Goal: Entertainment & Leisure: Consume media (video, audio)

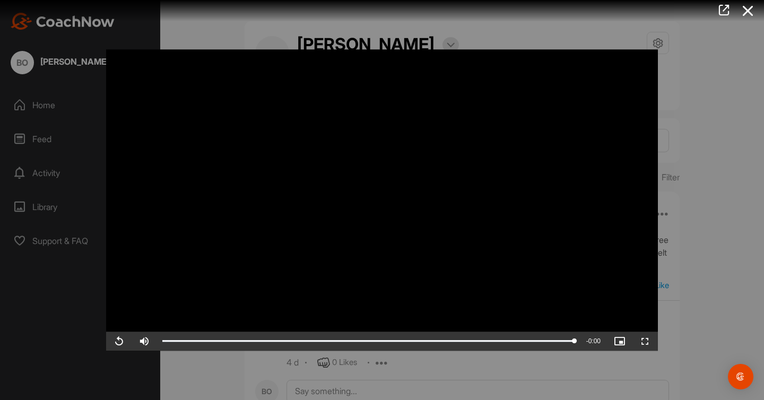
scroll to position [514, 0]
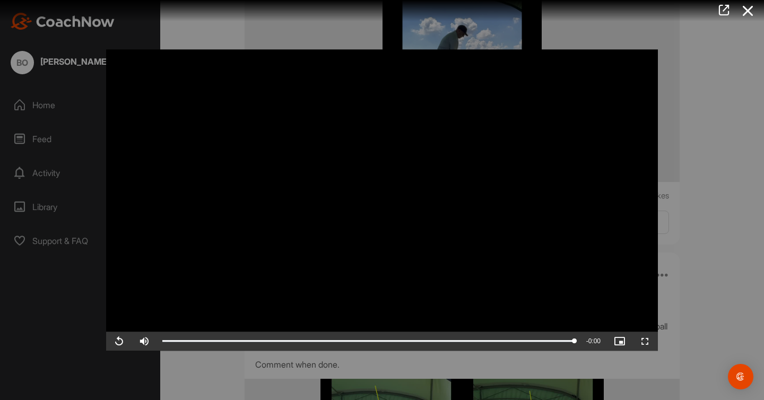
click at [328, 181] on video "Video Player" at bounding box center [382, 199] width 552 height 301
click at [710, 170] on div at bounding box center [382, 200] width 764 height 400
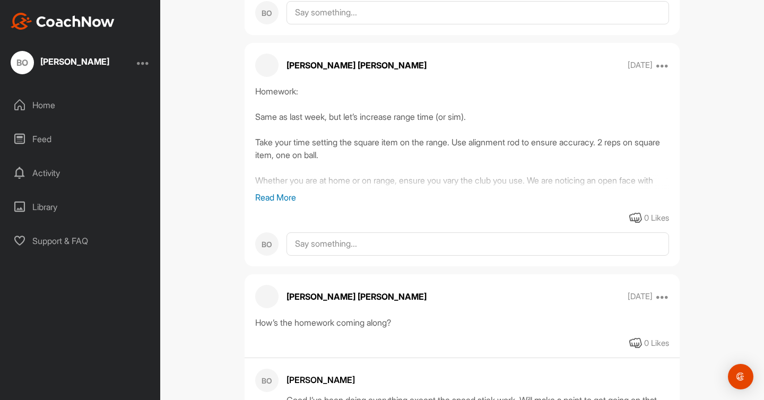
scroll to position [8708, 0]
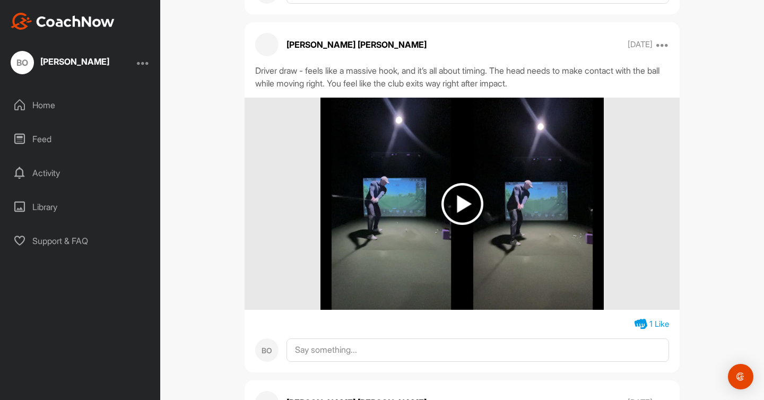
click at [460, 225] on img at bounding box center [462, 204] width 42 height 42
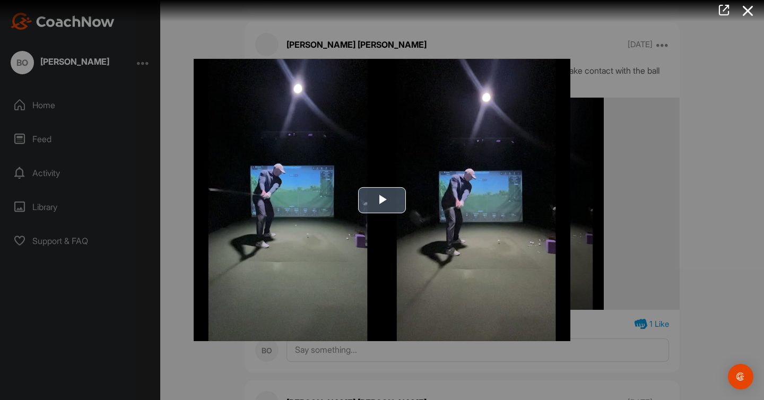
click at [408, 207] on img "Video Player" at bounding box center [382, 200] width 377 height 282
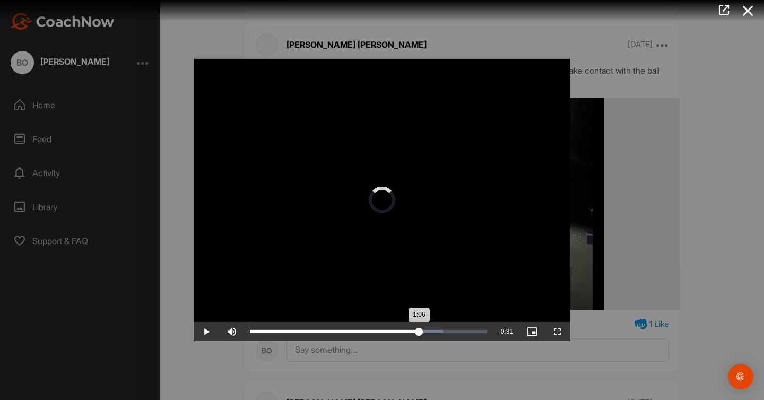
click at [418, 327] on div "Loaded : 81.46% 1:16 1:06" at bounding box center [369, 331] width 248 height 19
click at [446, 325] on div "Loaded : 81.46% 1:28 1:21" at bounding box center [369, 331] width 248 height 19
click at [456, 326] on div "Loaded : 87.64% 1:33 1:31" at bounding box center [369, 331] width 248 height 19
click at [465, 326] on div "Loaded : 89.78% 1:37 1:33" at bounding box center [369, 331] width 248 height 19
click at [256, 334] on div "Loaded : 96.24% 0:02 1:40" at bounding box center [369, 331] width 248 height 19
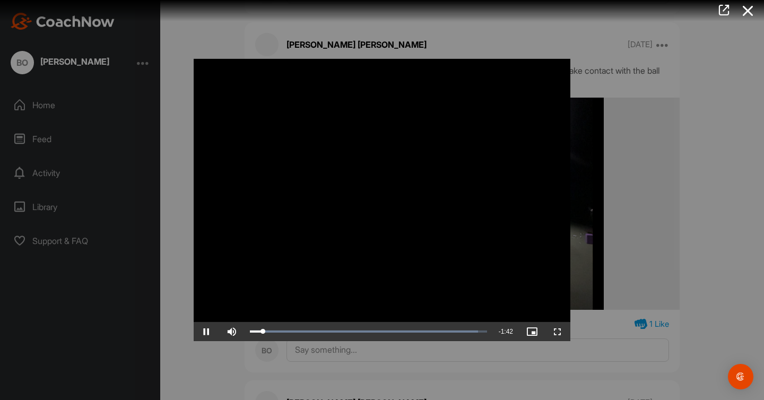
click at [184, 257] on div "Video Player is loading. Play Video Pause Skip Backward Skip Forward Mute Curre…" at bounding box center [382, 199] width 398 height 303
click at [376, 6] on div at bounding box center [378, 10] width 772 height 21
click at [751, 10] on icon at bounding box center [748, 11] width 24 height 20
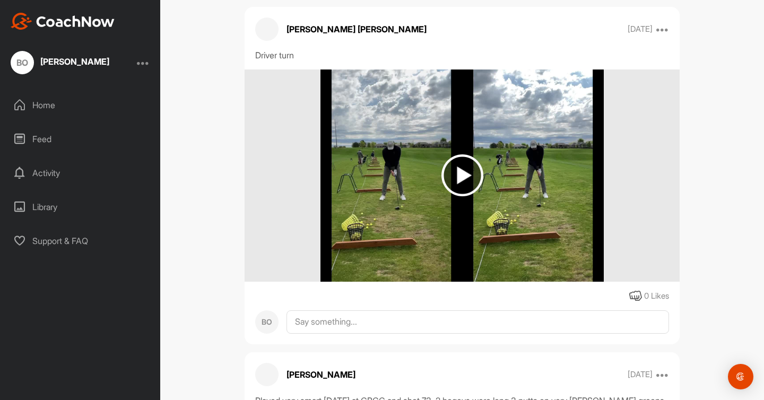
scroll to position [12135, 0]
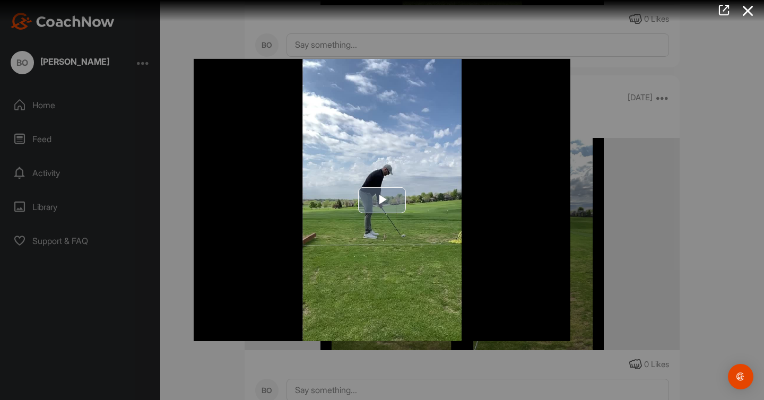
click at [382, 200] on span "Video Player" at bounding box center [382, 200] width 0 height 0
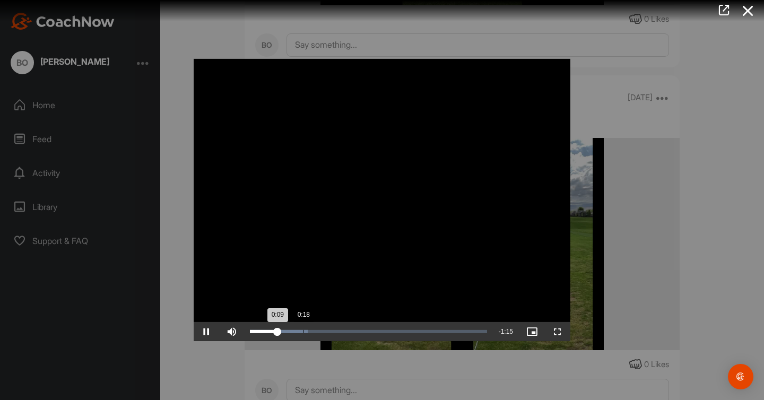
click at [302, 328] on div "Loaded : 24.34% 0:18 0:09" at bounding box center [369, 331] width 248 height 19
click at [382, 327] on div "Loaded : 40.02% 0:47 0:31" at bounding box center [369, 331] width 248 height 19
click at [400, 327] on div "Loaded : 66.29% 0:53 0:53" at bounding box center [369, 331] width 248 height 19
click at [443, 332] on div "Loaded : 82.42% 1:09 1:09" at bounding box center [368, 331] width 237 height 3
click at [456, 330] on div "Loaded : 84.90% 1:13 1:09" at bounding box center [368, 331] width 237 height 3
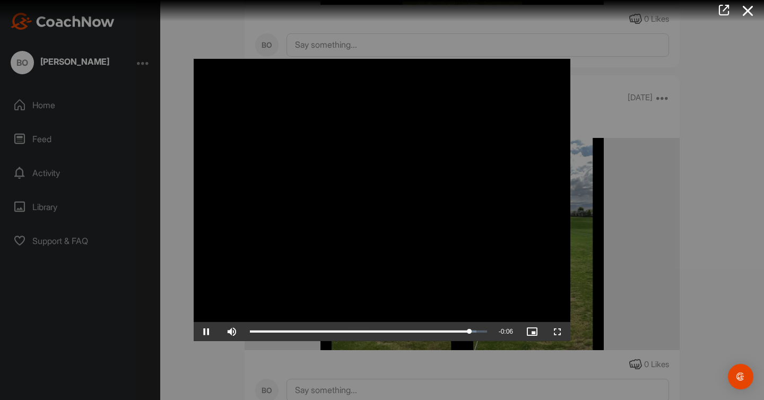
click at [477, 367] on div at bounding box center [382, 200] width 764 height 400
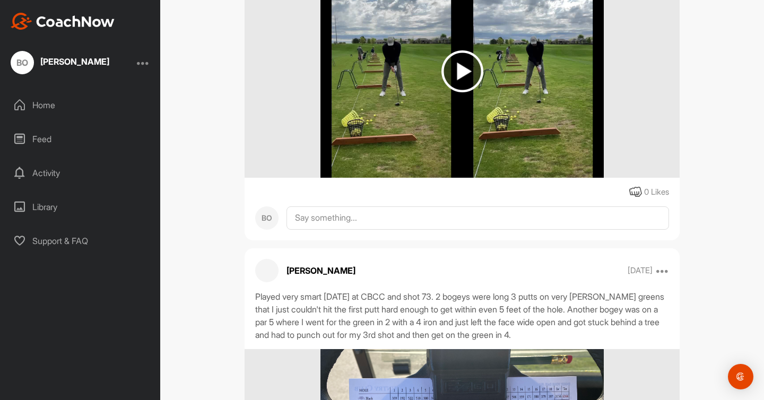
scroll to position [12362, 0]
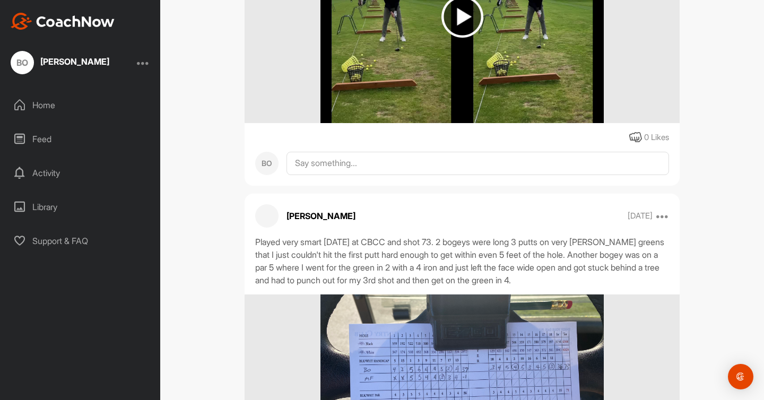
click at [478, 123] on img at bounding box center [461, 17] width 283 height 212
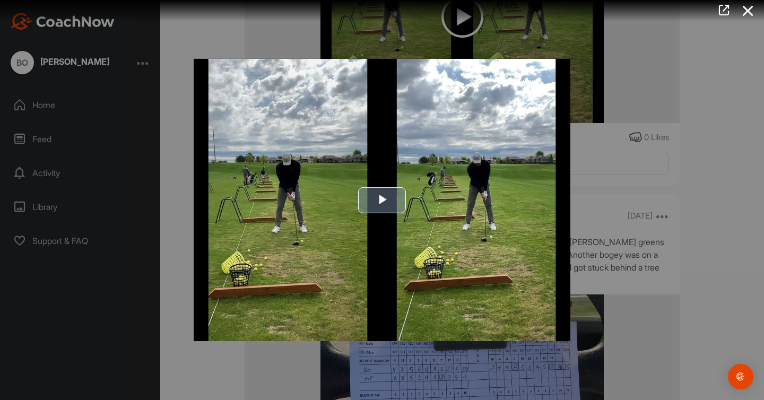
click at [397, 220] on img "Video Player" at bounding box center [382, 200] width 377 height 282
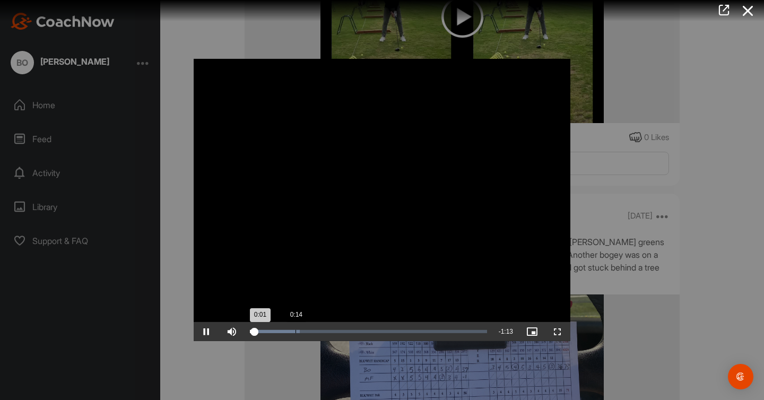
click at [295, 337] on div "Loaded : 20.98% 0:14 0:01" at bounding box center [369, 331] width 248 height 19
click at [311, 334] on div "Loaded : 26.07% 0:19 0:19" at bounding box center [369, 331] width 248 height 19
click at [325, 330] on div "Loaded : 34.64% 0:23 0:23" at bounding box center [368, 331] width 237 height 3
click at [604, 204] on div at bounding box center [382, 200] width 764 height 400
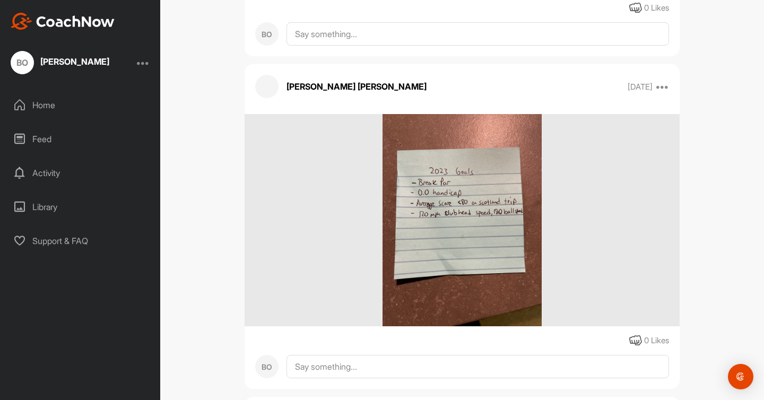
scroll to position [26816, 0]
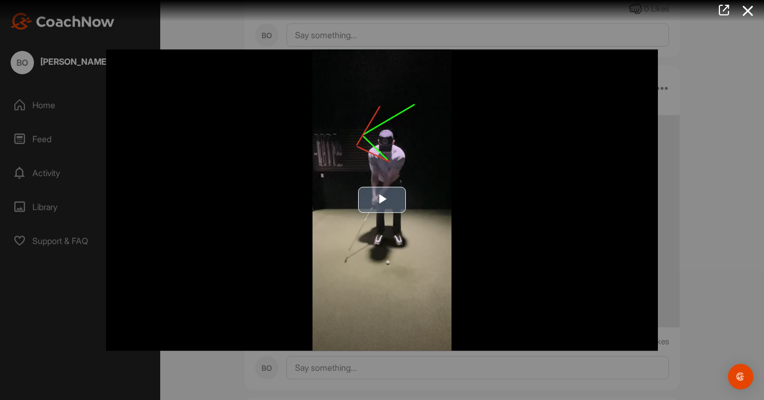
click at [382, 200] on span "Video Player" at bounding box center [382, 200] width 0 height 0
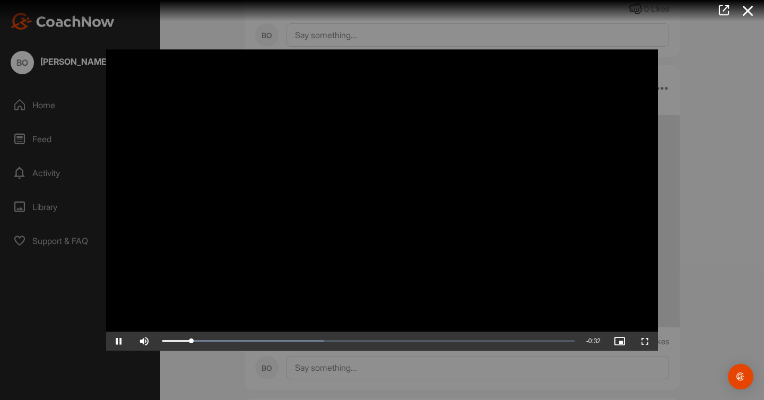
click at [718, 125] on div at bounding box center [382, 200] width 764 height 400
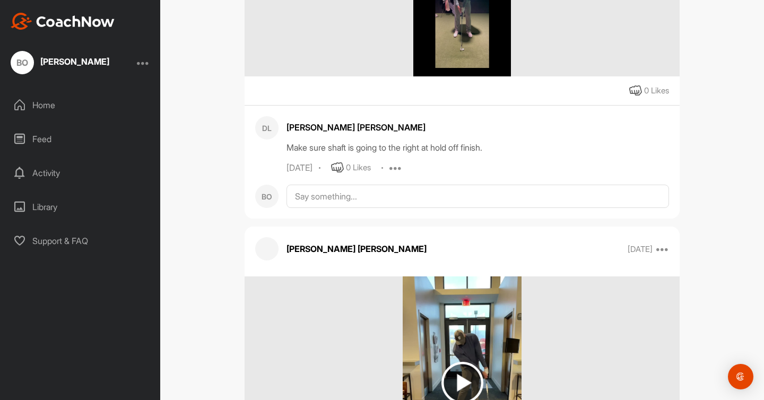
scroll to position [32357, 0]
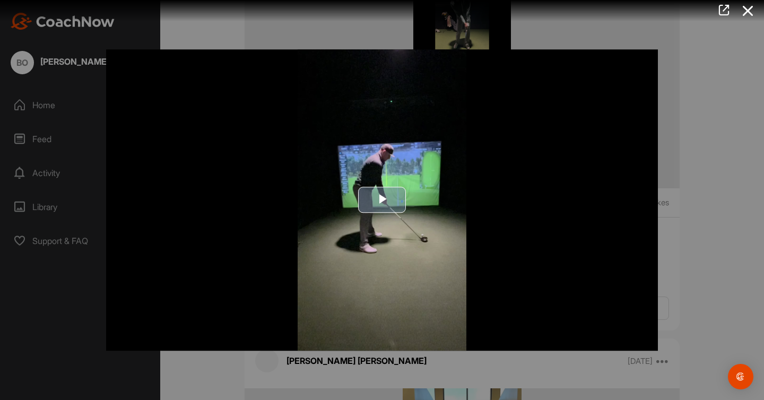
click at [382, 200] on span "Video Player" at bounding box center [382, 200] width 0 height 0
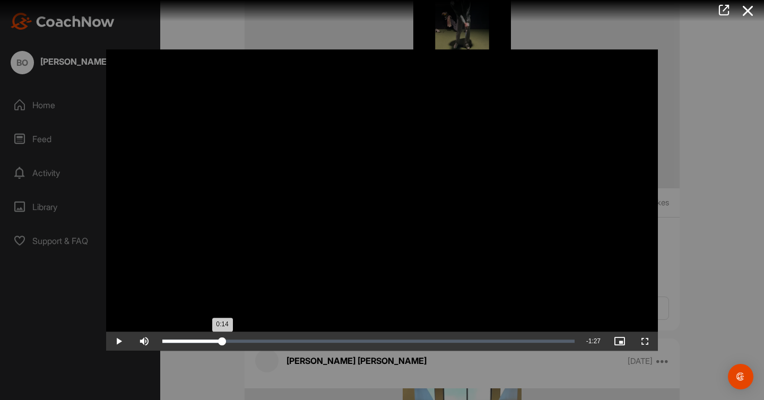
click at [222, 343] on div "Loaded : 14.92% 0:14 0:14" at bounding box center [368, 341] width 423 height 19
click at [169, 340] on div "Loaded : 35.83% 0:01 0:01" at bounding box center [368, 340] width 412 height 3
click at [163, 339] on div "Loaded : 35.83% 0:00 0:20" at bounding box center [368, 340] width 412 height 3
click at [117, 341] on span "Video Player" at bounding box center [118, 341] width 25 height 0
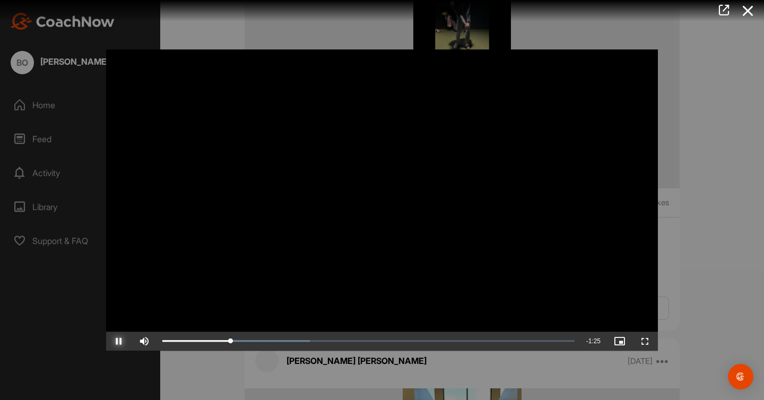
click at [117, 341] on span "Video Player" at bounding box center [118, 341] width 25 height 0
click at [171, 338] on div "Loaded : 35.83% 0:01 0:01" at bounding box center [368, 341] width 423 height 19
click at [280, 334] on div "Loaded : 35.83% 0:29 0:29" at bounding box center [368, 341] width 423 height 19
click at [296, 335] on div "Loaded : 35.83% 0:33 0:29" at bounding box center [368, 341] width 423 height 19
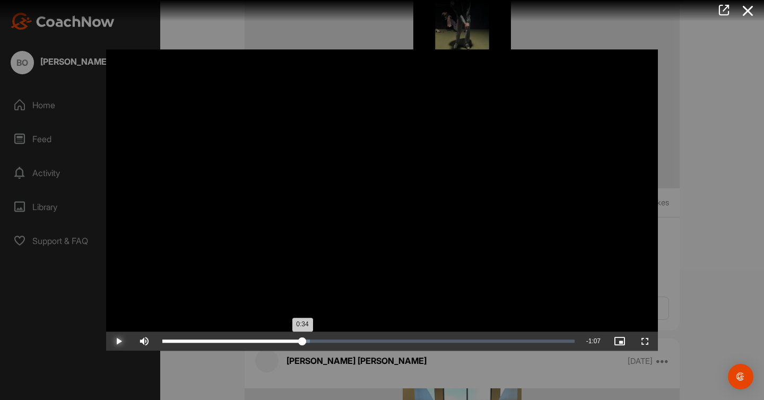
click at [302, 335] on div "Loaded : 35.83% 0:34 0:34" at bounding box center [368, 341] width 423 height 19
click at [319, 336] on div "Loaded : 35.83% 0:38 0:35" at bounding box center [368, 341] width 423 height 19
click at [316, 340] on div "Loaded : 66.68% 0:37 0:37" at bounding box center [368, 340] width 412 height 3
click at [531, 344] on div "Loaded : 66.68% 1:31 0:45" at bounding box center [368, 341] width 423 height 19
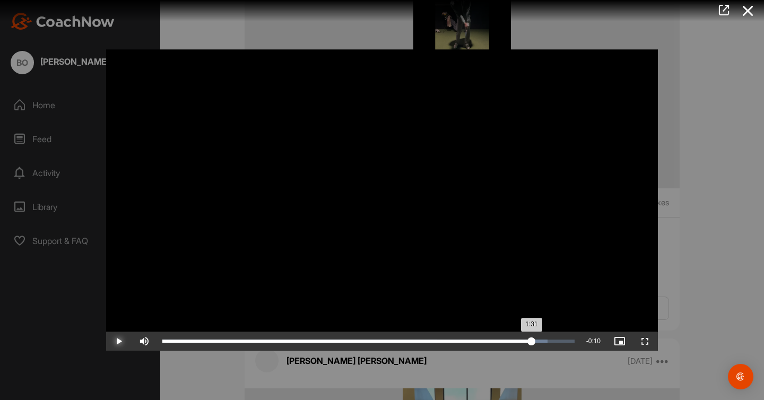
click at [531, 343] on div "1:31" at bounding box center [346, 340] width 369 height 3
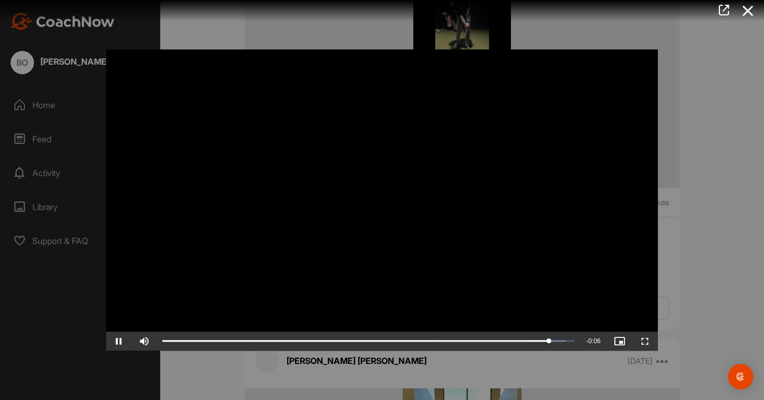
click at [692, 234] on div at bounding box center [382, 200] width 764 height 400
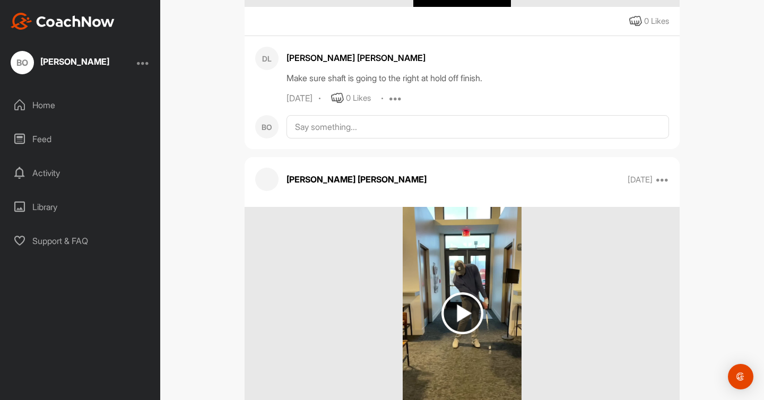
scroll to position [32581, 0]
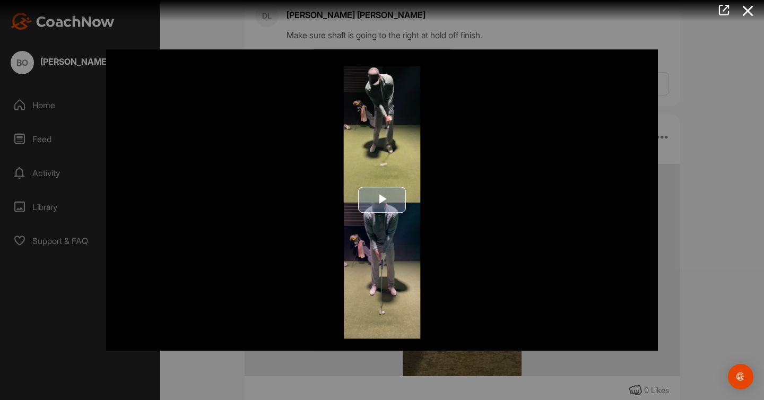
click at [382, 200] on span "Video Player" at bounding box center [382, 200] width 0 height 0
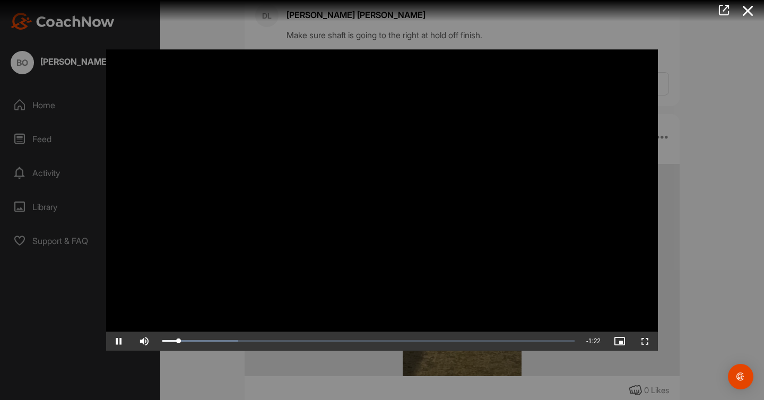
click at [730, 115] on div at bounding box center [382, 200] width 764 height 400
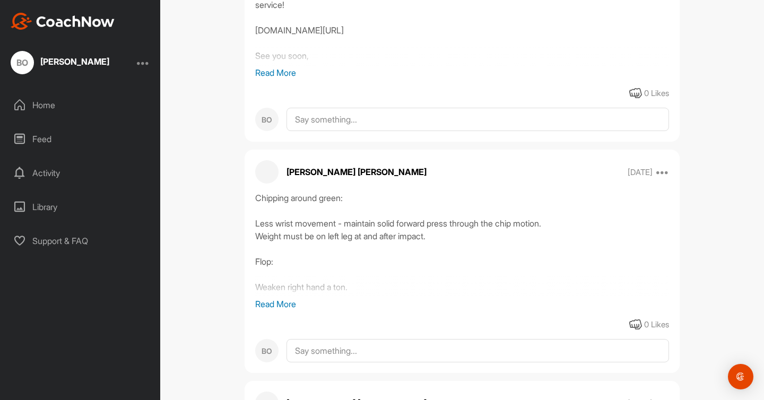
scroll to position [31201, 0]
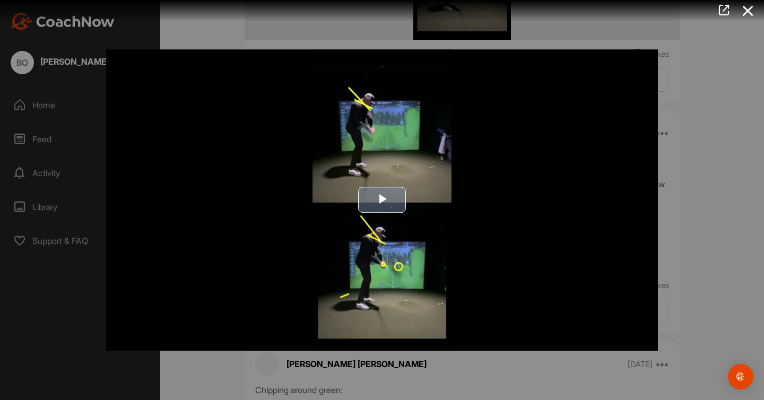
click at [395, 222] on img "Video Player" at bounding box center [382, 199] width 552 height 301
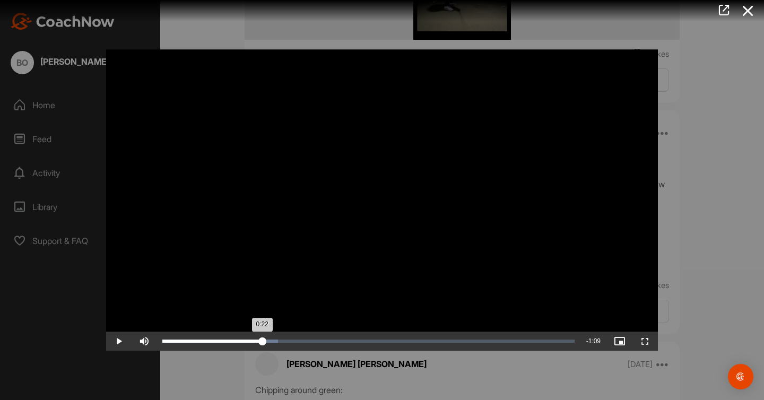
click at [263, 344] on div "Loaded : 28.01% 0:22 0:22" at bounding box center [368, 341] width 423 height 19
click at [286, 341] on div "Loaded : 28.01% 0:27 0:22" at bounding box center [368, 340] width 412 height 3
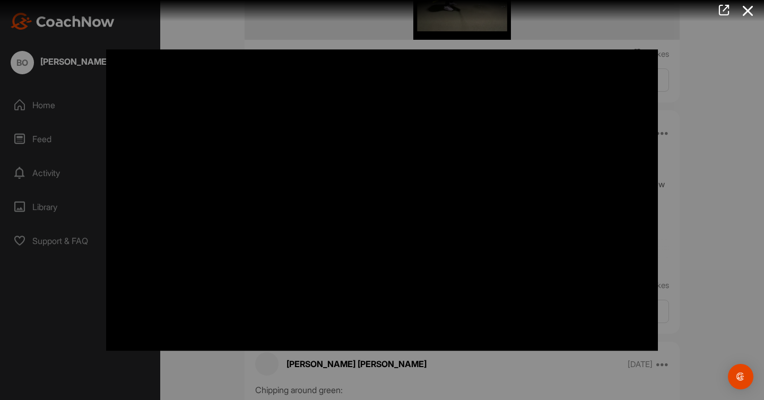
click at [735, 241] on div at bounding box center [382, 200] width 764 height 400
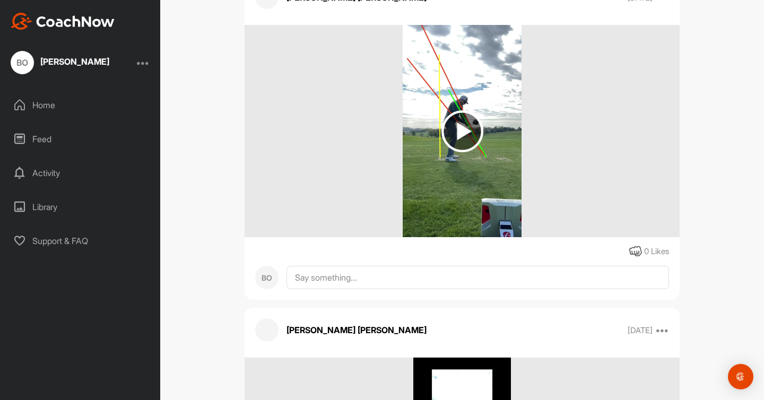
scroll to position [33065, 0]
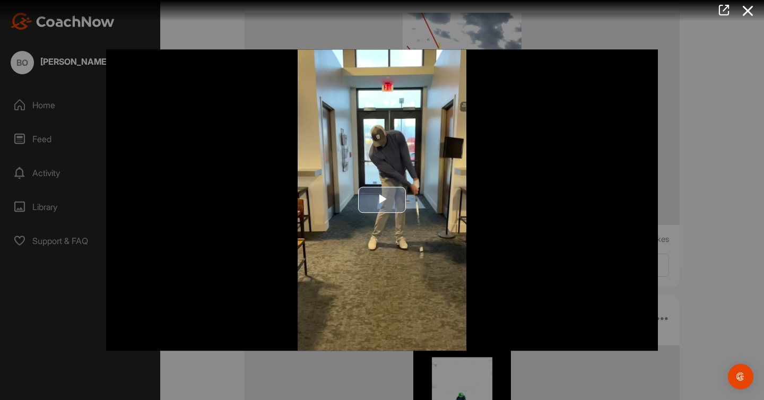
click at [382, 200] on span "Video Player" at bounding box center [382, 200] width 0 height 0
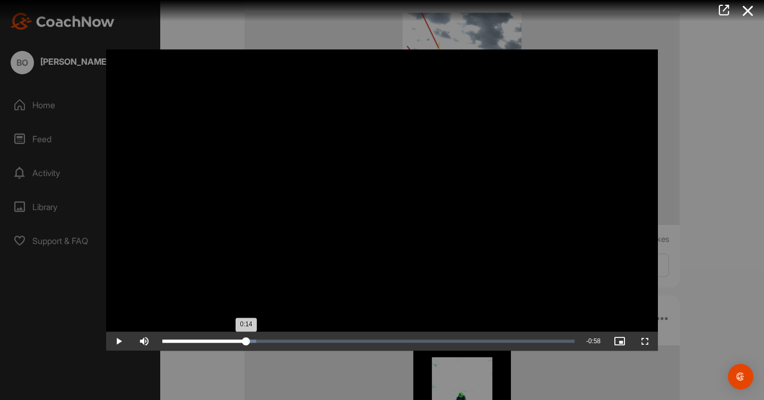
click at [246, 346] on div "Loaded : 22.73% 0:14 0:14" at bounding box center [368, 341] width 423 height 19
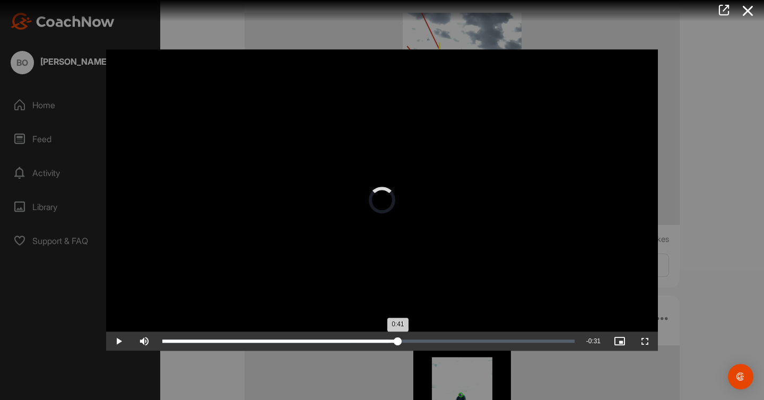
click at [397, 336] on div "Loaded : 54.86% 0:41 0:41" at bounding box center [368, 341] width 423 height 19
click at [467, 337] on div "Loaded : 77.60% 0:53 0:53" at bounding box center [368, 341] width 423 height 19
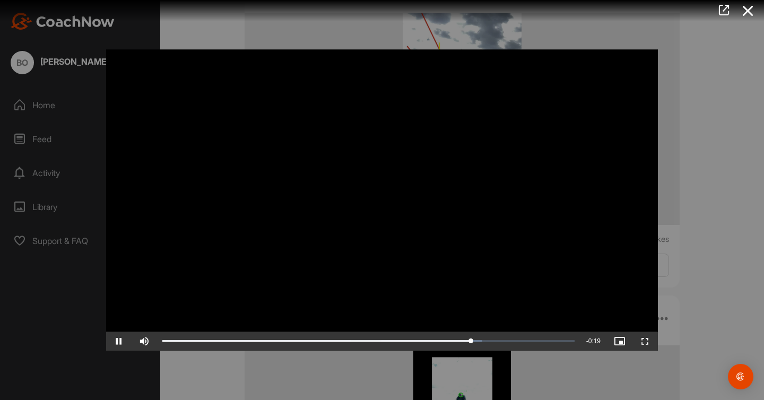
click at [471, 362] on div at bounding box center [382, 200] width 764 height 400
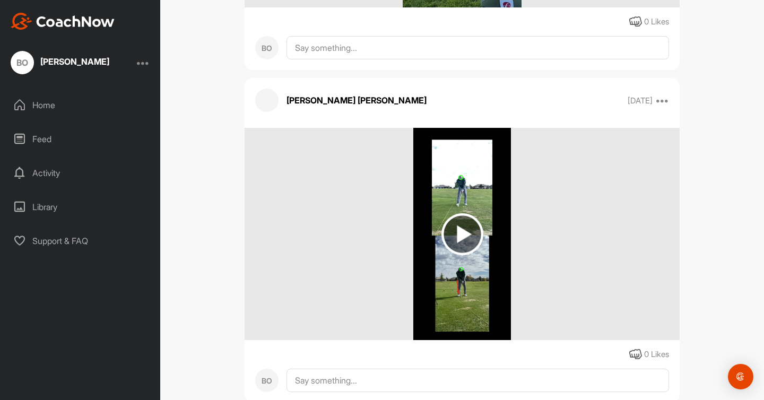
scroll to position [33353, 0]
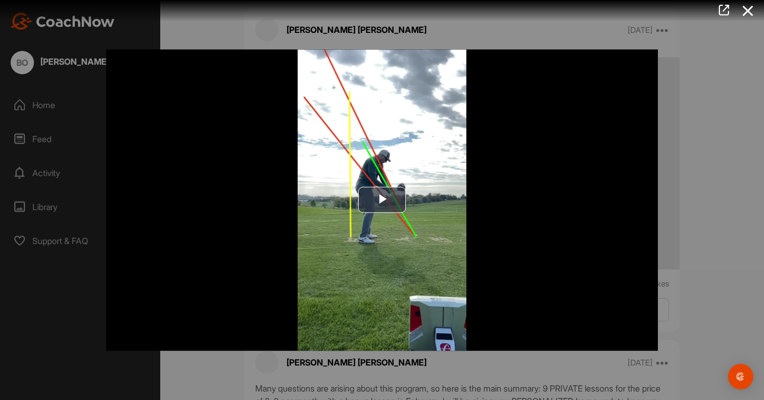
click at [709, 207] on div at bounding box center [382, 200] width 764 height 400
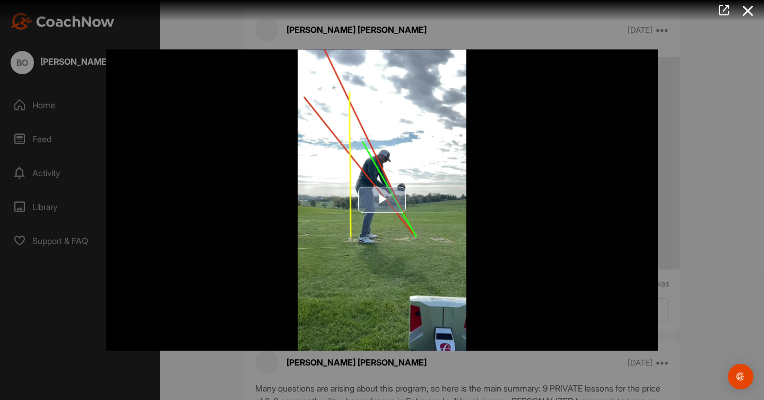
click at [382, 200] on span "Video Player" at bounding box center [382, 200] width 0 height 0
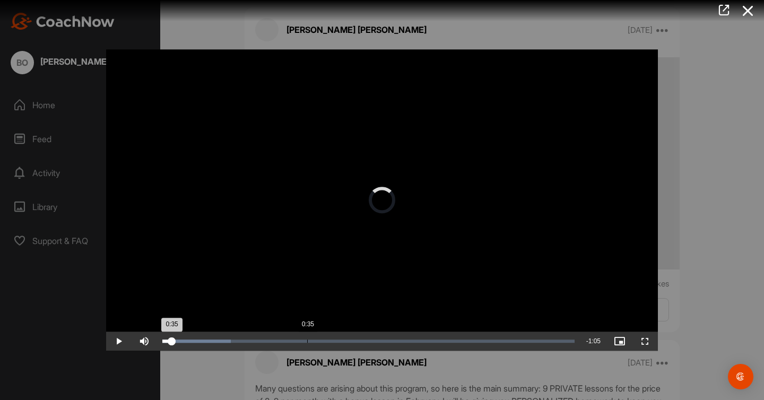
click at [307, 344] on div "Loaded : 16.61% 0:35 0:35" at bounding box center [368, 341] width 423 height 19
click at [242, 347] on div "Loaded : 41.65% 0:19 0:19" at bounding box center [368, 341] width 423 height 19
click at [224, 343] on div "Loaded : 41.65% 0:19 0:20" at bounding box center [368, 341] width 423 height 19
click at [224, 343] on div "0:15" at bounding box center [194, 340] width 64 height 3
click at [193, 341] on div "Loaded : 41.65% 0:07 0:15" at bounding box center [368, 340] width 412 height 3
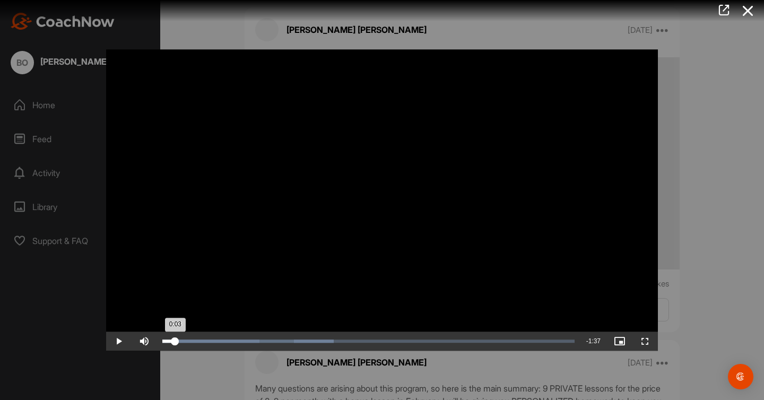
click at [175, 337] on div "Loaded : 41.65% 0:03 0:03" at bounding box center [368, 341] width 423 height 19
click at [347, 20] on div at bounding box center [378, 10] width 772 height 21
click at [670, 164] on div at bounding box center [382, 200] width 764 height 400
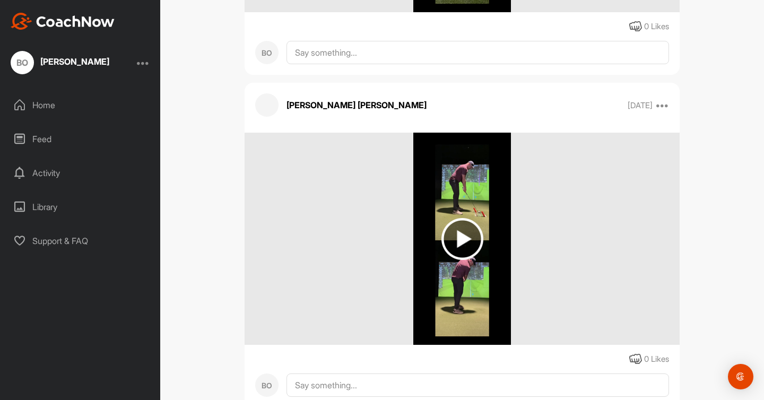
scroll to position [36923, 0]
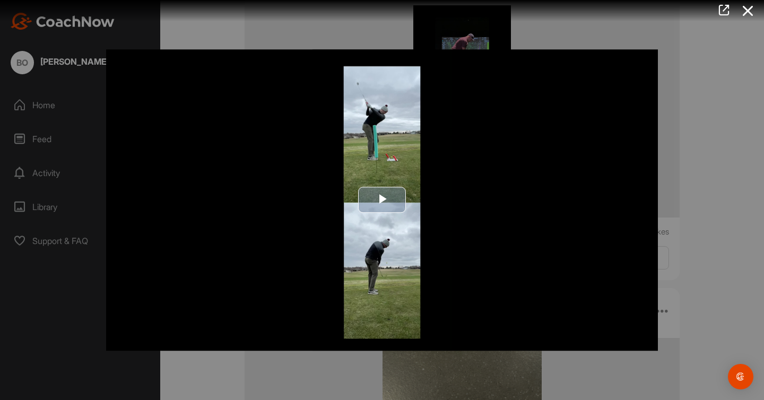
click at [382, 200] on span "Video Player" at bounding box center [382, 200] width 0 height 0
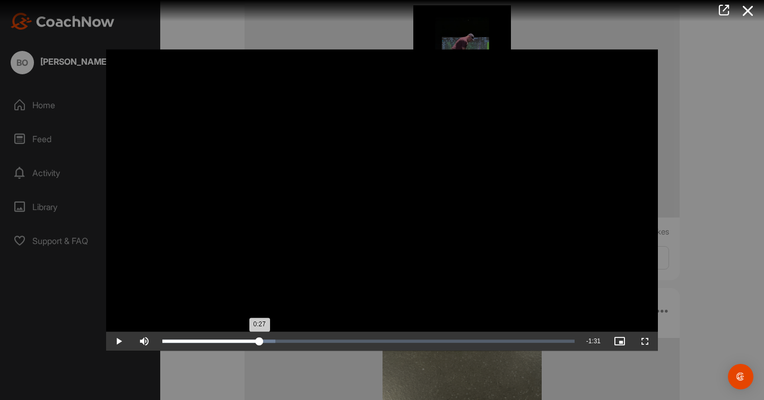
click at [259, 342] on div "Loaded : 27.46% 0:27 0:27" at bounding box center [368, 340] width 412 height 3
click at [250, 342] on div "Loaded : 28.60% 0:25 0:31" at bounding box center [368, 340] width 412 height 3
click at [368, 337] on div "Loaded : 28.60% 0:55 0:27" at bounding box center [368, 341] width 423 height 19
click at [424, 326] on video "Video Player" at bounding box center [382, 199] width 552 height 301
click at [431, 333] on div "Loaded : 53.19% 1:17 1:01" at bounding box center [368, 341] width 423 height 19
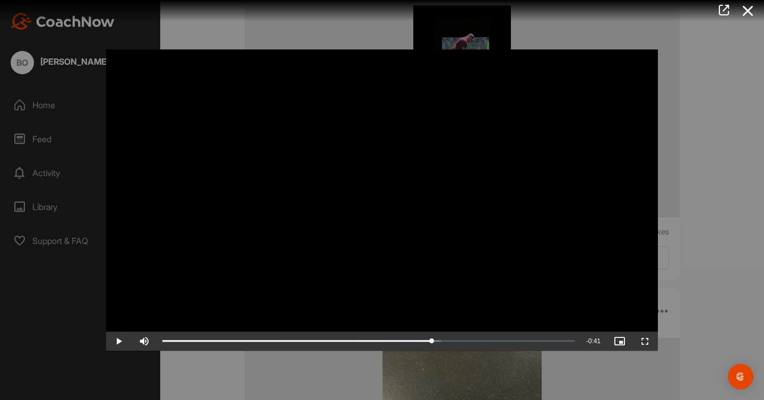
click at [399, 273] on video "Video Player" at bounding box center [382, 199] width 552 height 301
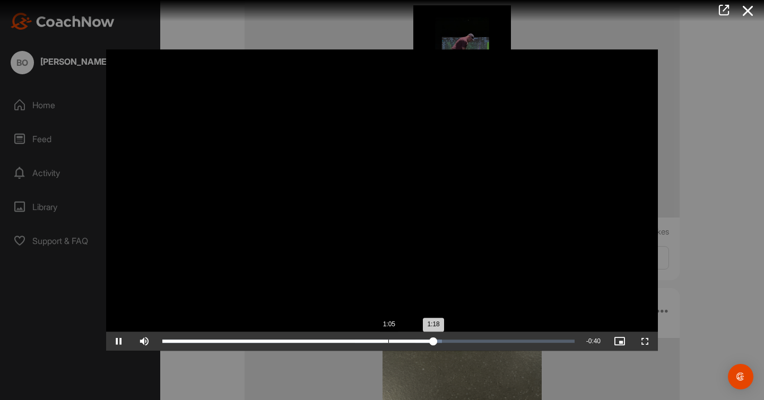
click at [388, 339] on div "1:05" at bounding box center [388, 340] width 1 height 3
click at [355, 337] on div "Loaded : 69.99% 0:55 1:02" at bounding box center [368, 341] width 423 height 19
click at [343, 336] on div "Loaded : 69.99% 0:51 0:52" at bounding box center [368, 341] width 423 height 19
click at [321, 333] on div "Loaded : 69.99% 0:45 0:52" at bounding box center [368, 341] width 423 height 19
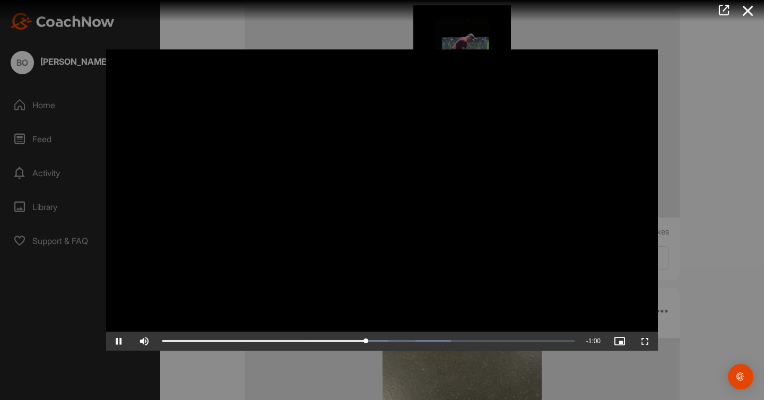
click at [306, 27] on div at bounding box center [382, 200] width 764 height 400
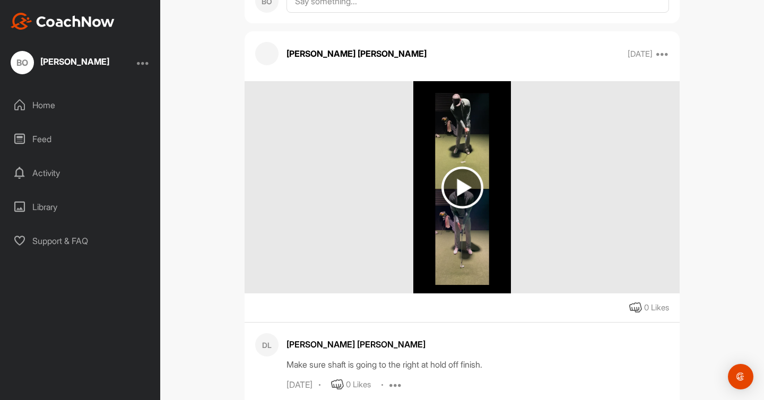
scroll to position [32247, 0]
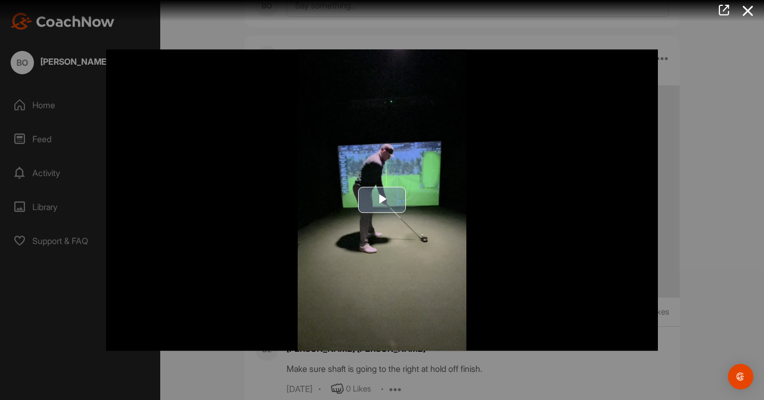
click at [382, 200] on span "Video Player" at bounding box center [382, 200] width 0 height 0
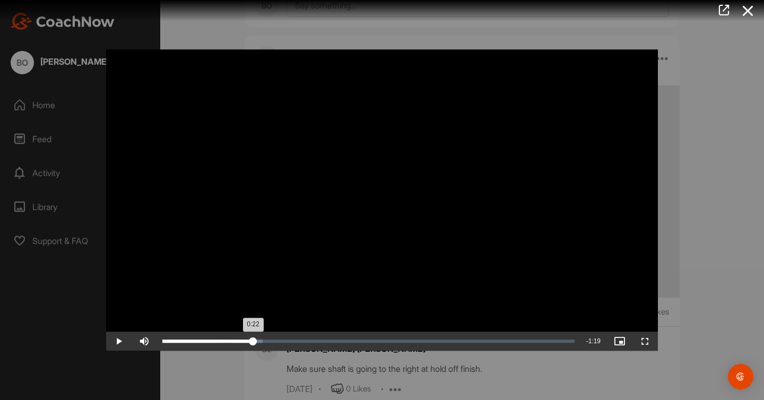
click at [252, 343] on div "Loaded : 24.32% 0:22 0:22" at bounding box center [368, 341] width 423 height 19
click at [219, 344] on div "Loaded : 25.57% 0:13 0:23" at bounding box center [368, 341] width 423 height 19
click at [173, 341] on div "Loaded : 25.57% 0:02 0:14" at bounding box center [368, 340] width 412 height 3
click at [242, 341] on div "Loaded : 25.57% 0:20 0:10" at bounding box center [368, 340] width 412 height 3
click at [219, 339] on div "Loaded : 25.57% 0:14 0:14" at bounding box center [368, 340] width 412 height 3
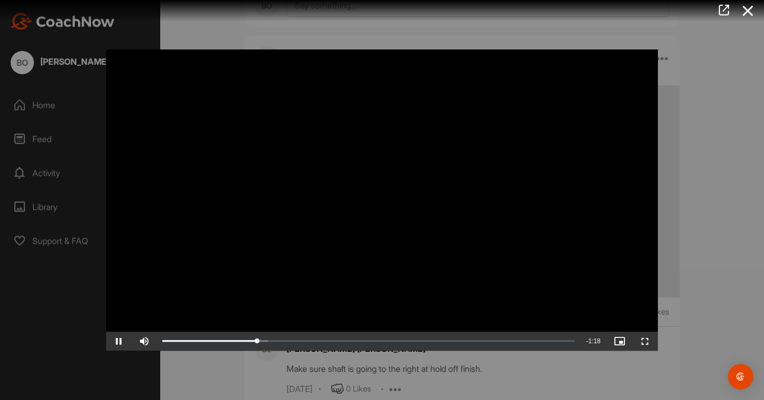
click at [696, 72] on div at bounding box center [382, 200] width 764 height 400
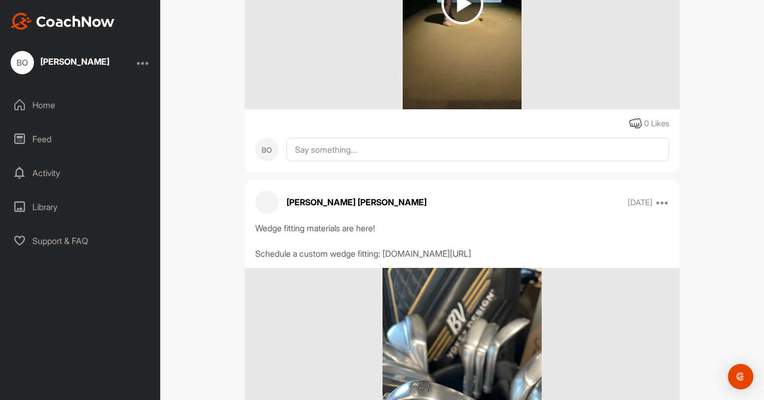
scroll to position [29786, 0]
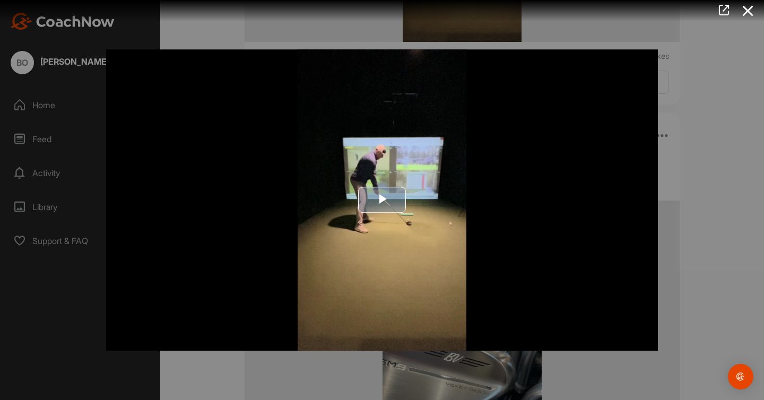
click at [439, 243] on img "Video Player" at bounding box center [382, 199] width 552 height 301
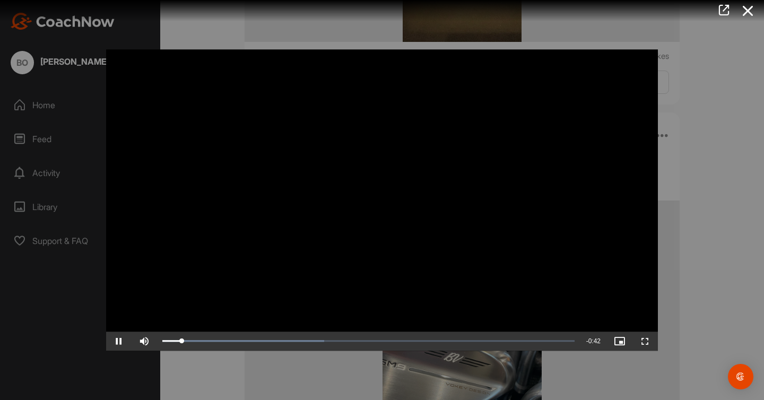
click at [702, 181] on div at bounding box center [382, 200] width 764 height 400
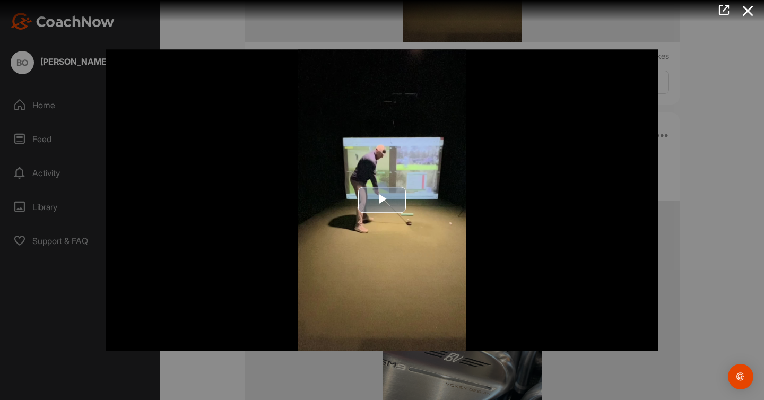
click at [382, 200] on span "Video Player" at bounding box center [382, 200] width 0 height 0
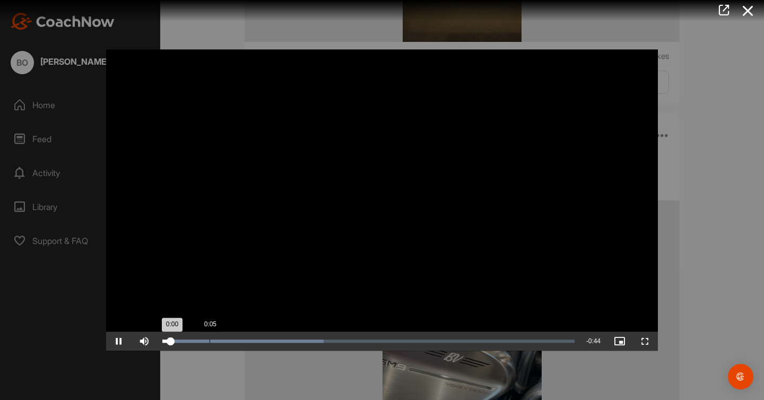
click at [208, 340] on div "Loaded : 39.10% 0:05 0:00" at bounding box center [368, 340] width 412 height 3
click at [189, 344] on div "Loaded : 39.10% 0:02 0:02" at bounding box center [368, 341] width 423 height 19
click at [177, 341] on div "Loaded : 39.10% 0:01 0:08" at bounding box center [368, 340] width 412 height 3
click at [686, 146] on div at bounding box center [382, 200] width 764 height 400
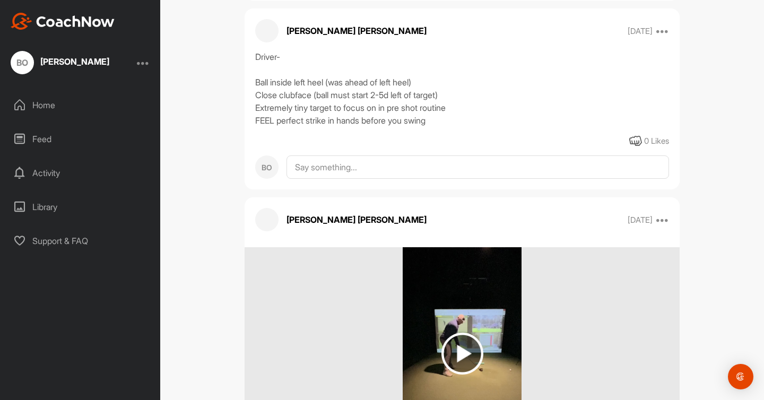
scroll to position [29363, 0]
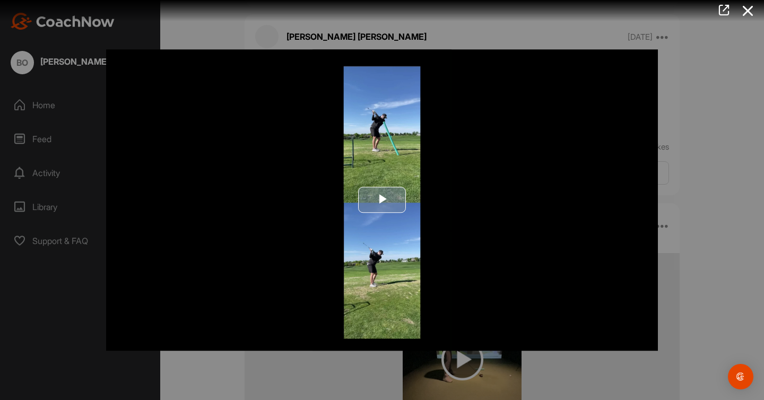
click at [382, 200] on span "Video Player" at bounding box center [382, 200] width 0 height 0
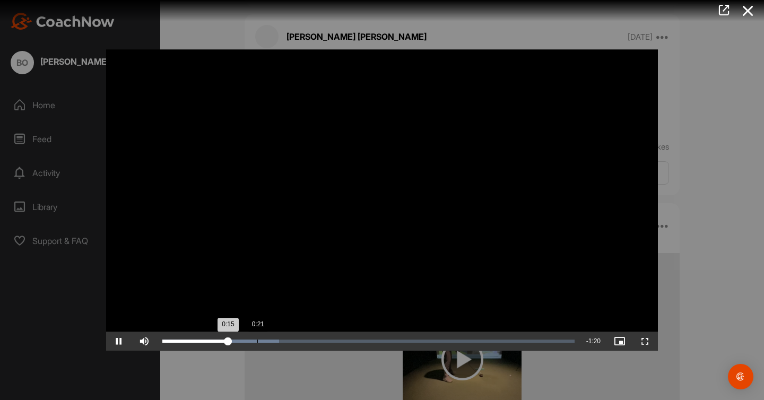
click at [258, 343] on div "Loaded : 28.34% 0:21 0:15" at bounding box center [368, 341] width 423 height 19
click at [277, 340] on div "Loaded : 28.34% 0:26 0:22" at bounding box center [368, 340] width 412 height 3
click at [299, 339] on div "0:31" at bounding box center [299, 340] width 1 height 3
click at [362, 330] on video "Video Player" at bounding box center [382, 199] width 552 height 301
click at [359, 281] on video "Video Player" at bounding box center [382, 199] width 552 height 301
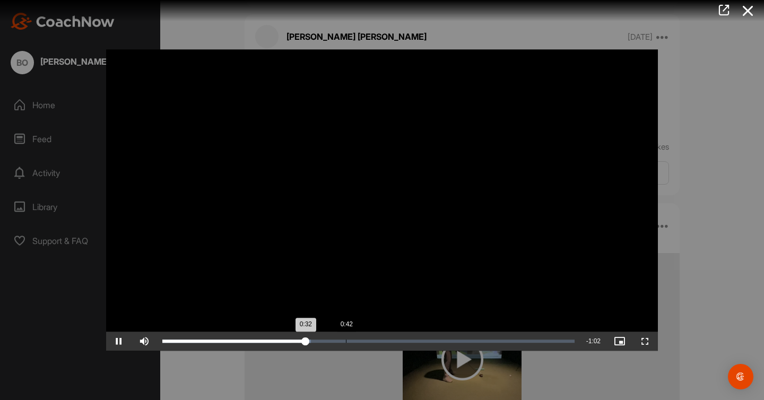
click at [346, 339] on div "Loaded : 36.05% 0:42 0:32" at bounding box center [368, 340] width 412 height 3
click at [417, 341] on div "0:58" at bounding box center [289, 340] width 255 height 3
click at [438, 336] on div "Loaded : 71.06% 1:03 1:03" at bounding box center [368, 341] width 423 height 19
click at [465, 336] on div "Loaded : 78.03% 1:09 1:09" at bounding box center [368, 341] width 423 height 19
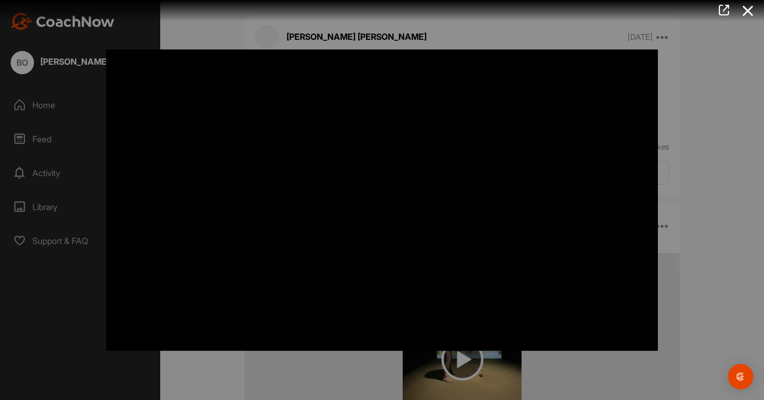
click at [689, 221] on div at bounding box center [382, 200] width 764 height 400
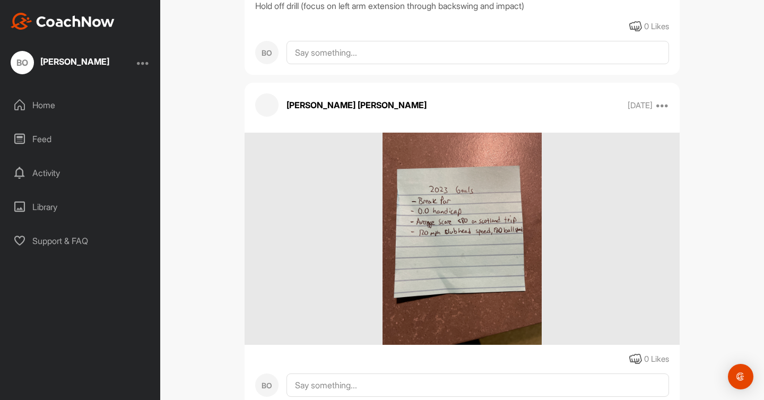
scroll to position [26773, 0]
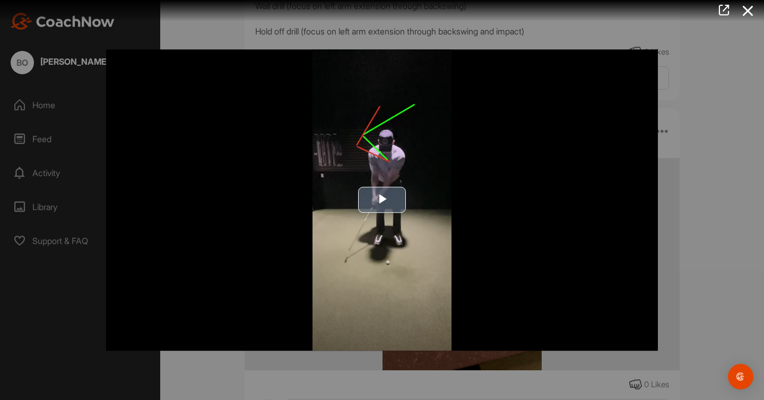
click at [382, 200] on span "Video Player" at bounding box center [382, 200] width 0 height 0
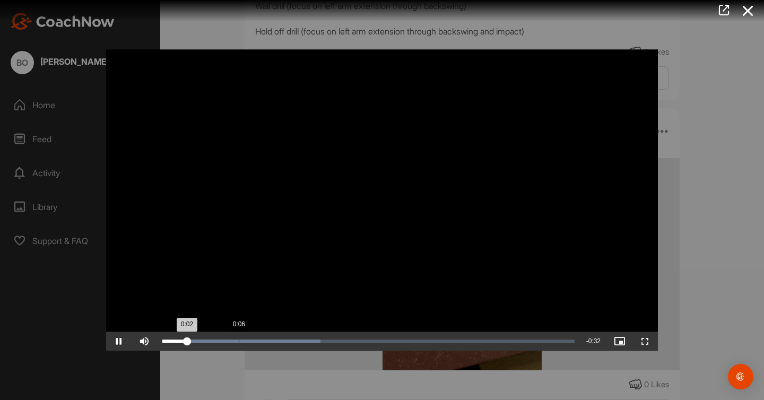
click at [238, 338] on div "Loaded : 38.35% 0:06 0:02" at bounding box center [368, 341] width 423 height 19
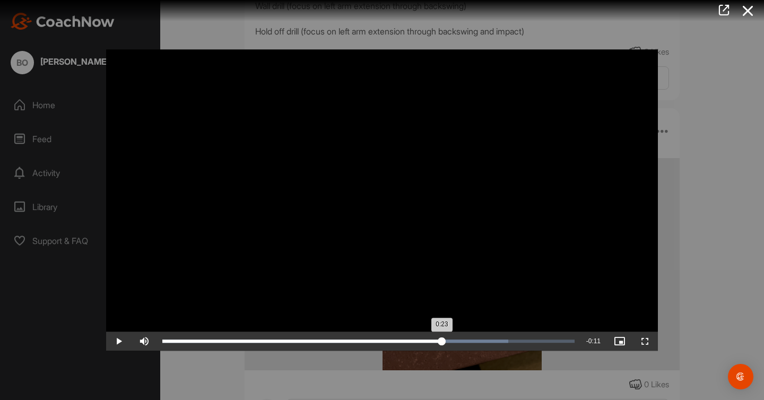
click at [441, 340] on div "Loaded : 83.98% 0:23 0:23" at bounding box center [368, 340] width 412 height 3
click at [487, 336] on div "Loaded : 88.39% 0:27 0:27" at bounding box center [368, 341] width 423 height 19
click at [531, 336] on div "Loaded : 98.40% 0:31 0:31" at bounding box center [368, 341] width 423 height 19
click at [476, 337] on div "Loaded : 100.00% 0:28 0:31" at bounding box center [368, 341] width 423 height 19
click at [353, 339] on div "0:26" at bounding box center [321, 340] width 318 height 3
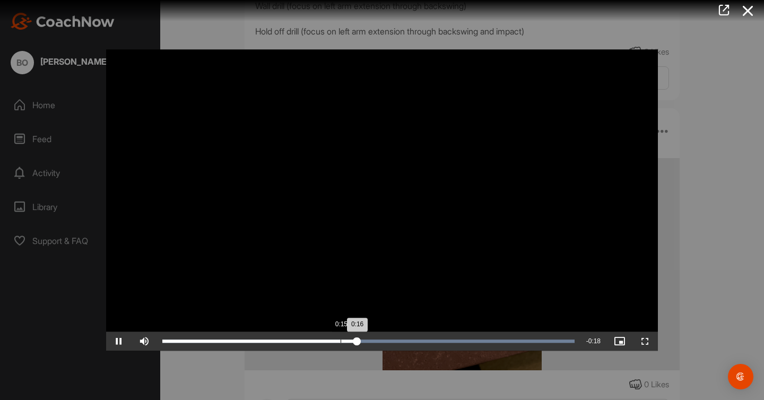
click at [326, 339] on div "0:16" at bounding box center [259, 340] width 195 height 3
click at [290, 336] on div "Loaded : 100.00% 0:10 0:14" at bounding box center [368, 341] width 423 height 19
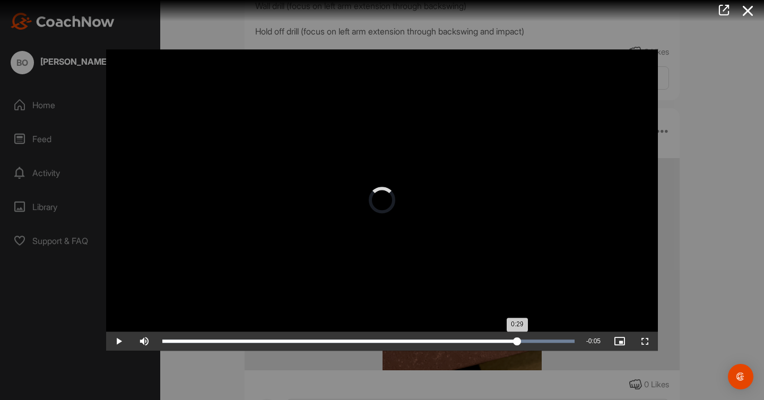
click at [517, 344] on div "Loaded : 100.00% 0:29 0:29" at bounding box center [368, 341] width 423 height 19
click at [451, 342] on div "Loaded : 100.00% 0:24 0:30" at bounding box center [368, 340] width 412 height 3
click at [383, 335] on div "Loaded : 100.00% 0:18 0:24" at bounding box center [368, 341] width 423 height 19
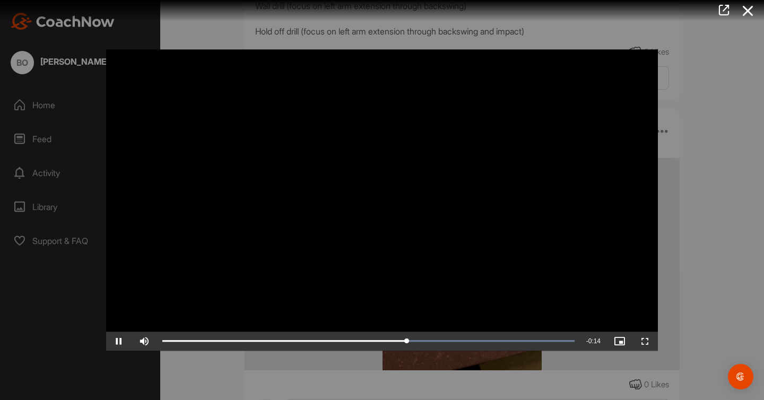
click at [749, 156] on div at bounding box center [382, 200] width 764 height 400
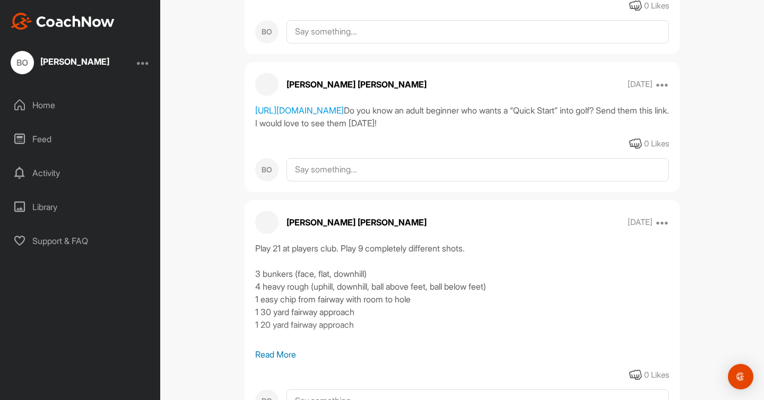
scroll to position [22395, 0]
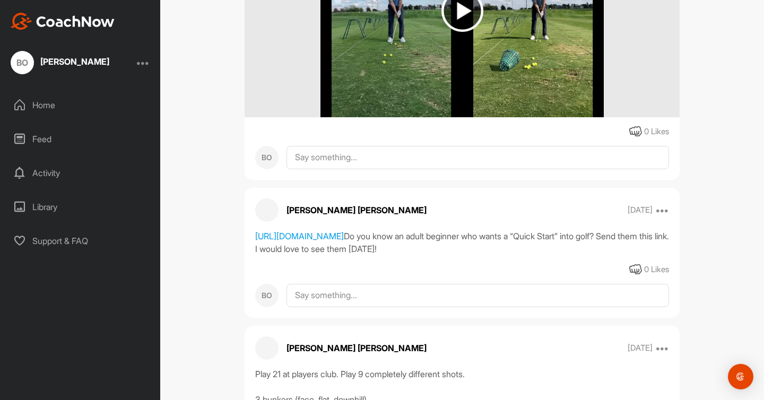
click at [473, 32] on img at bounding box center [462, 11] width 42 height 42
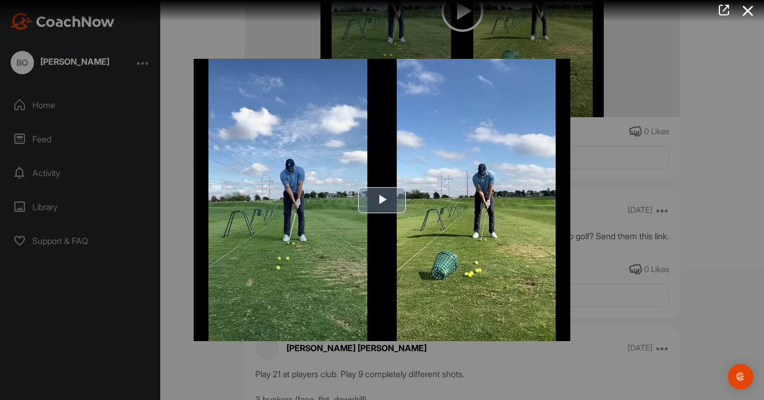
click at [382, 200] on span "Video Player" at bounding box center [382, 200] width 0 height 0
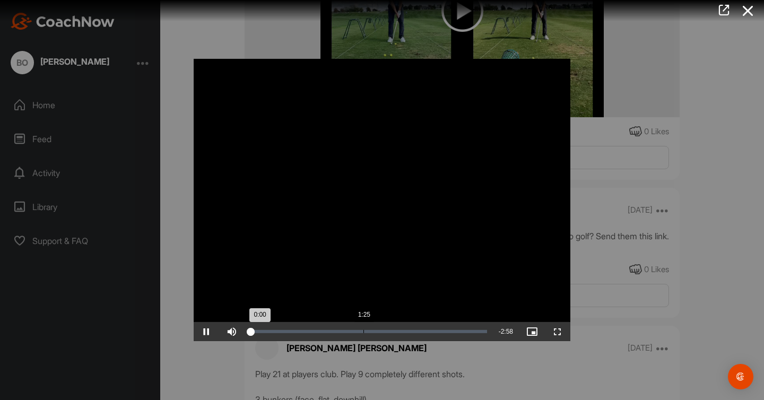
click at [363, 334] on div "Loaded : 1.72% 1:25 0:00" at bounding box center [369, 331] width 248 height 19
click at [334, 339] on div "Loaded : 49.81% 1:04 1:26" at bounding box center [369, 331] width 248 height 19
click at [273, 334] on div "Loaded : 50.00% 0:17 0:17" at bounding box center [369, 331] width 248 height 19
click at [256, 327] on div "Loaded : 50.00% 0:04 0:22" at bounding box center [369, 331] width 248 height 19
click at [315, 331] on div "Loaded : 50.00% 0:48 0:22" at bounding box center [368, 331] width 237 height 3
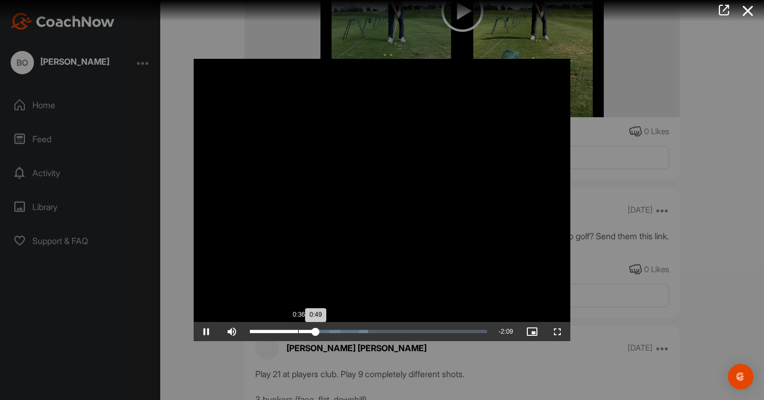
click at [298, 328] on div "Loaded : 50.00% 0:36 0:49" at bounding box center [369, 331] width 248 height 19
click at [286, 328] on div "Loaded : 50.00% 0:27 0:36" at bounding box center [369, 331] width 248 height 19
click at [312, 328] on div "Loaded : 50.00% 0:47 0:27" at bounding box center [369, 331] width 248 height 19
click at [324, 329] on div "Loaded : 50.00% 0:55 0:47" at bounding box center [369, 331] width 248 height 19
click at [318, 328] on div "Loaded : 50.00% 0:51 0:51" at bounding box center [369, 331] width 248 height 19
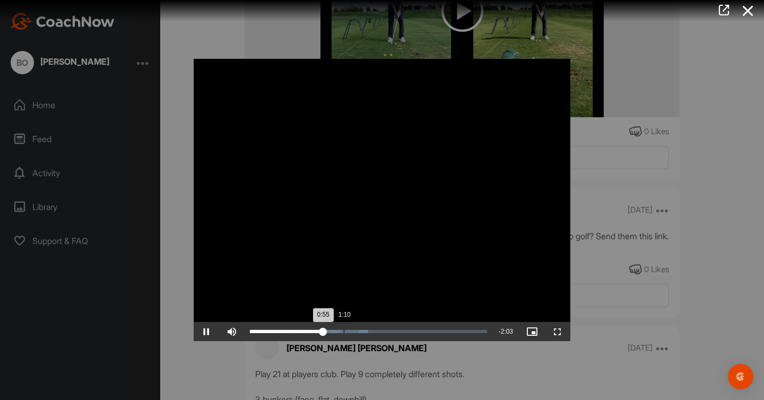
click at [344, 331] on div "Loaded : 50.00% 1:10 0:55" at bounding box center [368, 331] width 237 height 3
click at [369, 331] on div "Loaded : 50.00% 1:29 1:11" at bounding box center [368, 331] width 237 height 3
click at [412, 330] on div "2:01" at bounding box center [412, 331] width 1 height 3
click at [436, 332] on div "Loaded : 51.95% 2:20 2:01" at bounding box center [368, 331] width 237 height 3
click at [720, 224] on div at bounding box center [382, 200] width 764 height 400
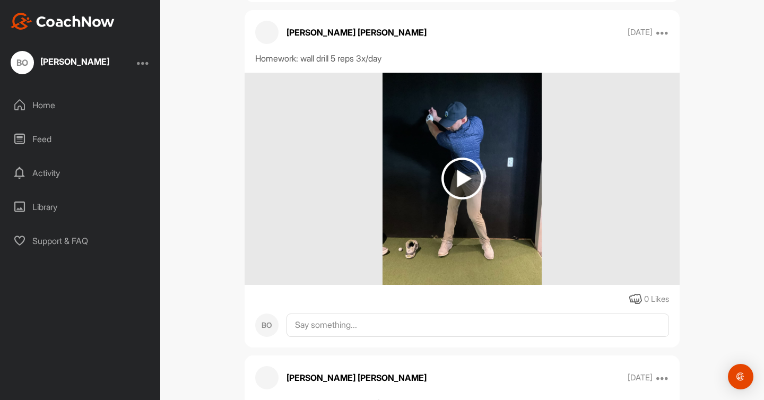
scroll to position [21646, 0]
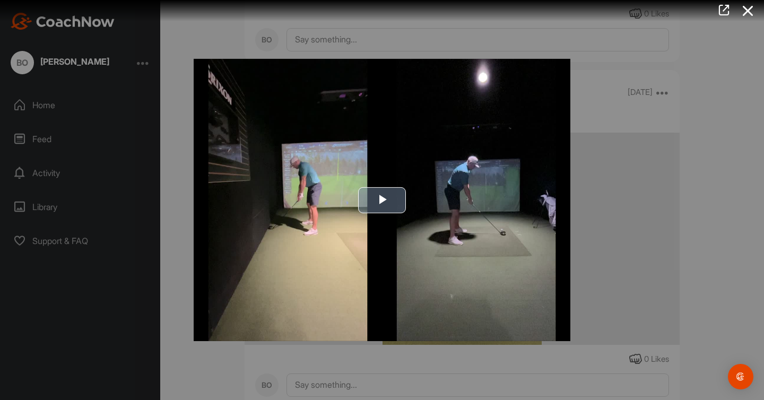
click at [382, 200] on span "Video Player" at bounding box center [382, 200] width 0 height 0
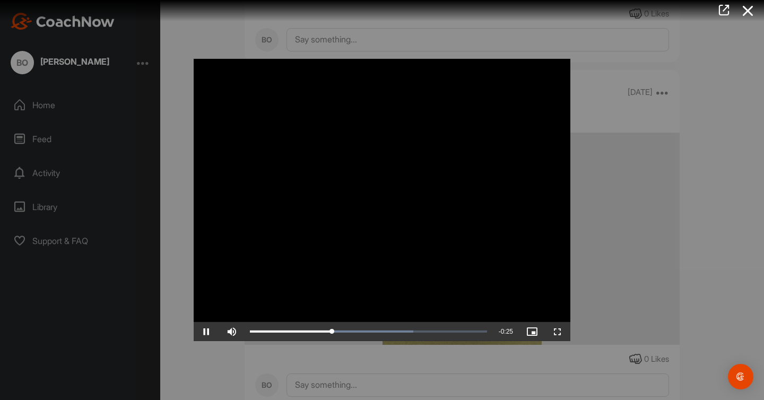
click at [719, 104] on div at bounding box center [382, 200] width 764 height 400
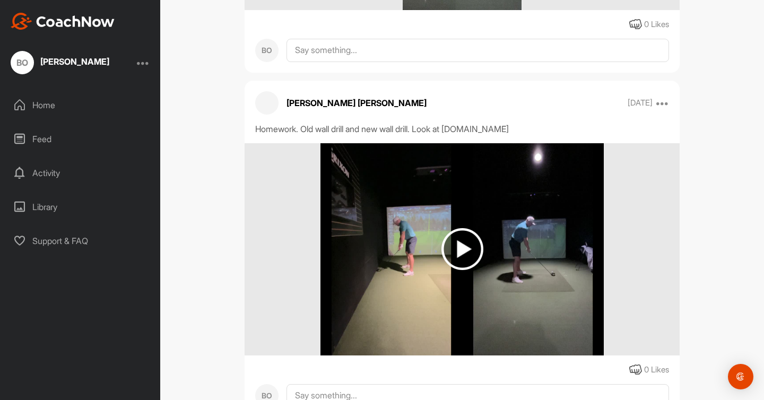
scroll to position [21258, 0]
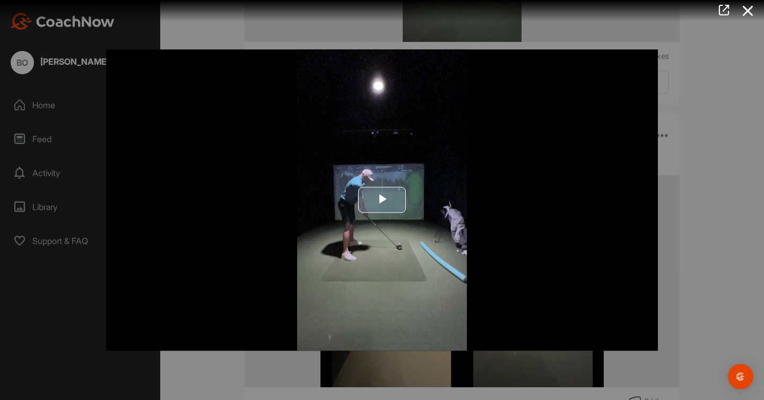
click at [397, 212] on button "Play Video" at bounding box center [382, 200] width 48 height 26
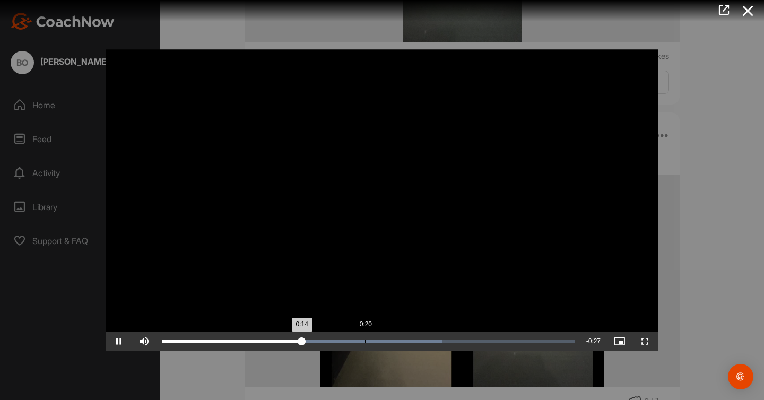
click at [364, 336] on div "Loaded : 68.03% 0:20 0:14" at bounding box center [368, 341] width 423 height 19
click at [352, 336] on div "Loaded : 68.03% 0:19 0:19" at bounding box center [368, 341] width 423 height 19
click at [334, 337] on div "Loaded : 68.03% 0:17 0:20" at bounding box center [368, 341] width 423 height 19
click at [494, 335] on div "Loaded : 77.14% 0:33 0:29" at bounding box center [368, 341] width 423 height 19
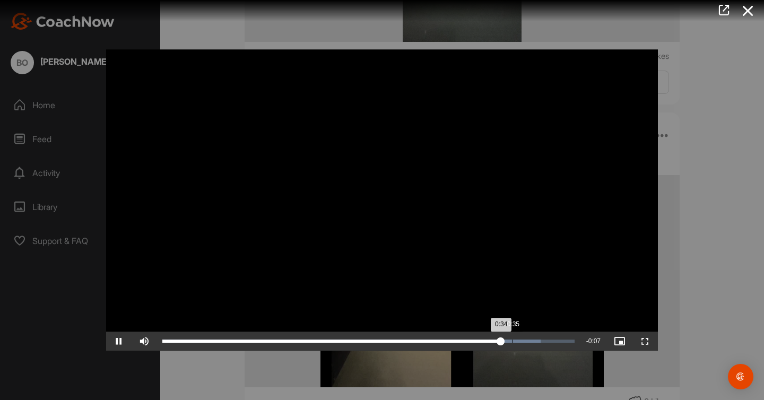
click at [512, 338] on div "Loaded : 91.87% 0:35 0:34" at bounding box center [368, 341] width 423 height 19
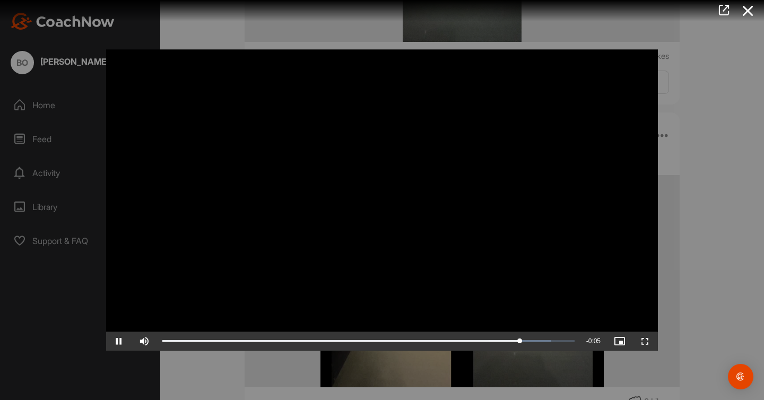
click at [723, 246] on div at bounding box center [382, 200] width 764 height 400
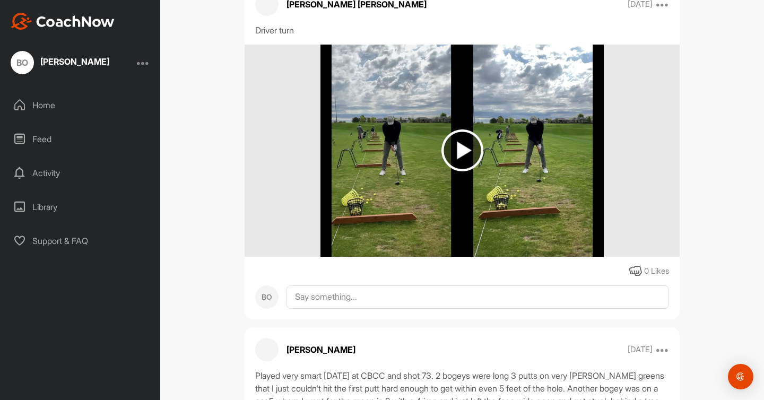
scroll to position [12019, 0]
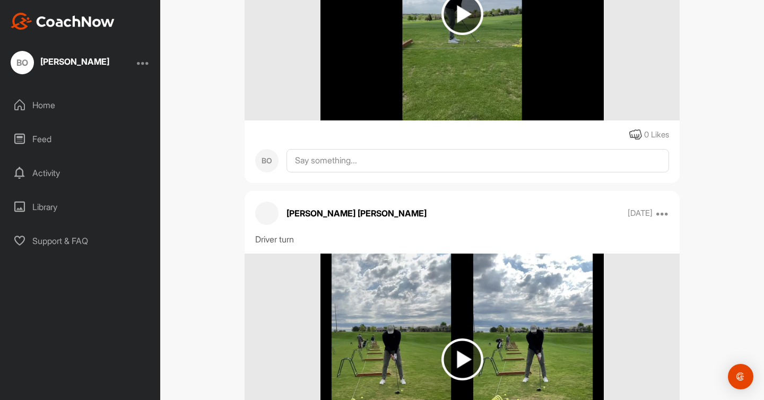
click at [475, 35] on img at bounding box center [462, 14] width 42 height 42
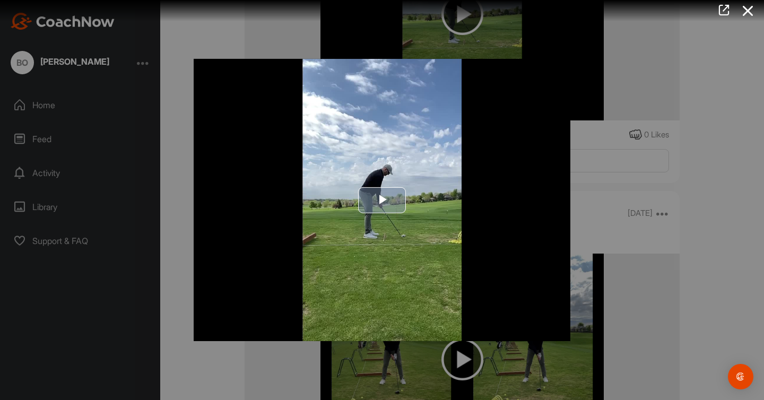
click at [382, 200] on span "Video Player" at bounding box center [382, 200] width 0 height 0
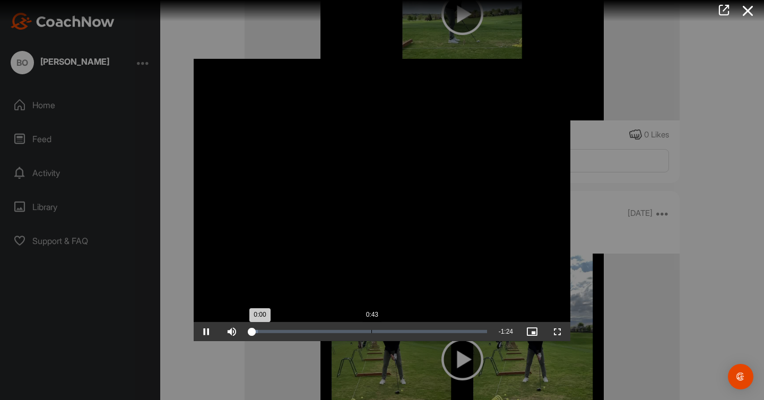
click at [371, 326] on div "Loaded : 3.43% 0:43 0:00" at bounding box center [369, 331] width 248 height 19
click at [408, 327] on div "Loaded : 53.98% 0:56 0:56" at bounding box center [369, 331] width 248 height 19
click at [447, 323] on div "Loaded : 71.48% 1:10 0:56" at bounding box center [369, 331] width 248 height 19
click at [632, 255] on div at bounding box center [382, 200] width 764 height 400
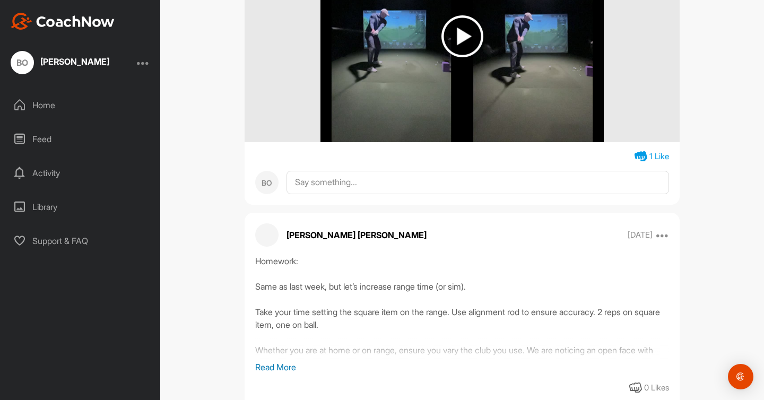
scroll to position [8871, 0]
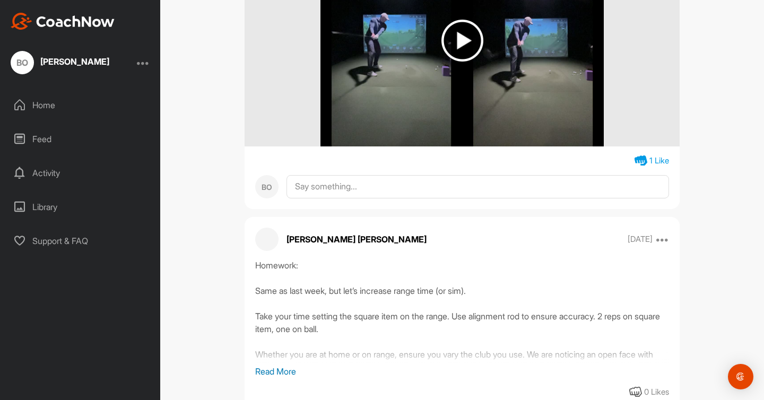
click at [471, 62] on img at bounding box center [462, 41] width 42 height 42
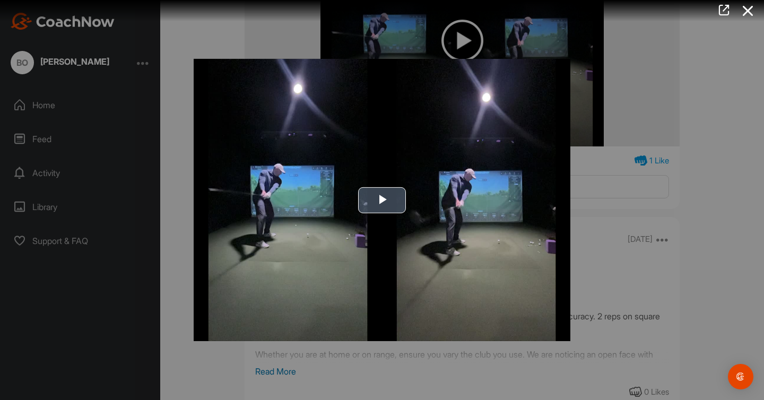
click at [417, 188] on img "Video Player" at bounding box center [382, 200] width 377 height 282
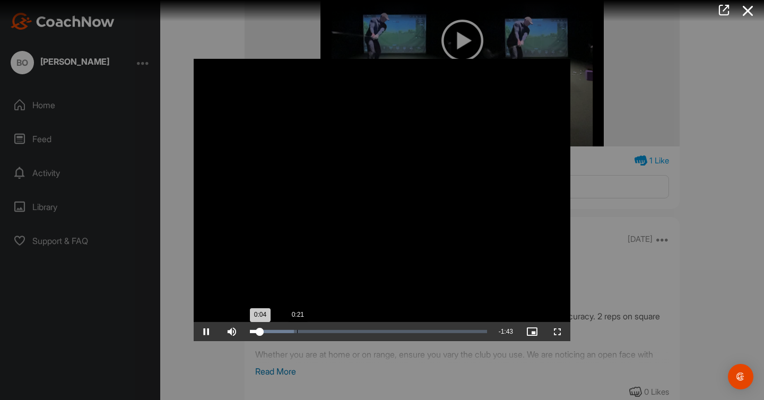
click at [296, 333] on div "Loaded : 18.66% 0:21 0:04" at bounding box center [369, 331] width 248 height 19
click at [272, 330] on div "0:21" at bounding box center [274, 331] width 48 height 3
click at [246, 330] on div "Loaded : 22.58% 0:00 0:10" at bounding box center [369, 331] width 248 height 19
click at [641, 160] on div at bounding box center [382, 200] width 764 height 400
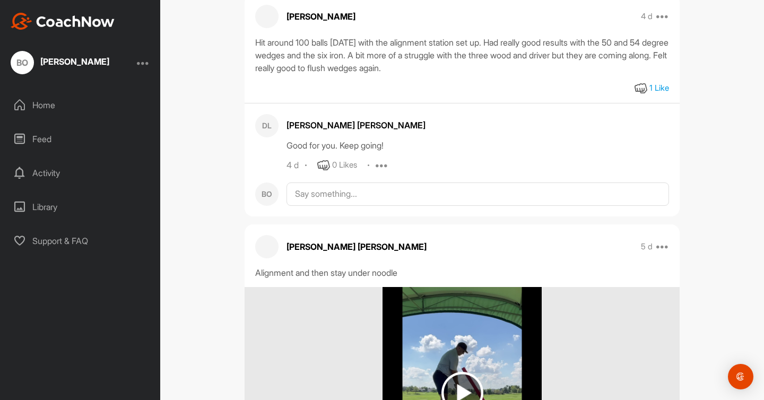
scroll to position [412, 0]
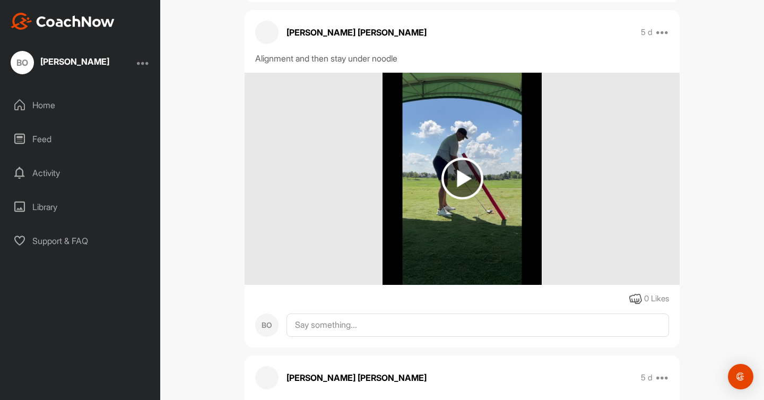
click at [494, 190] on img at bounding box center [461, 179] width 159 height 212
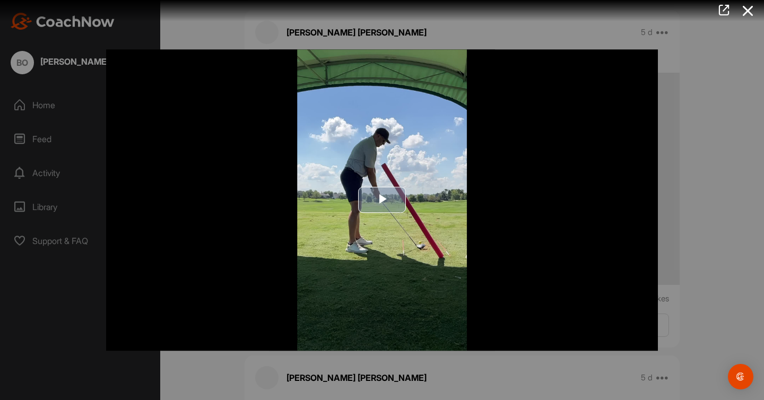
click at [382, 200] on span "Video Player" at bounding box center [382, 200] width 0 height 0
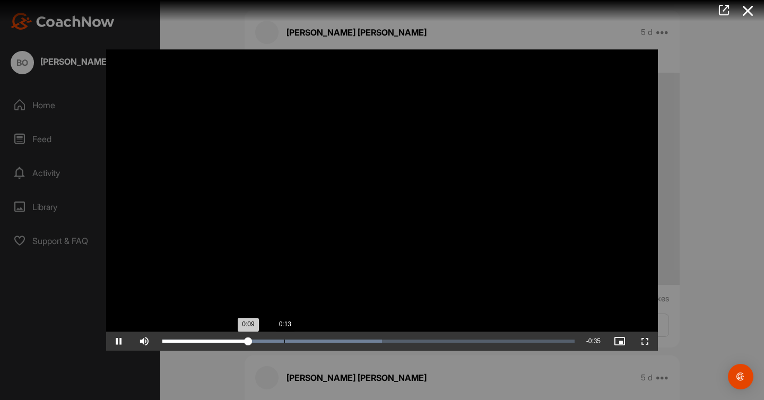
click at [284, 345] on div "Loaded : 53.33% 0:13 0:09" at bounding box center [368, 341] width 423 height 19
click at [308, 344] on div "Loaded : 53.33% 0:15 0:13" at bounding box center [368, 341] width 423 height 19
